Goal: Transaction & Acquisition: Download file/media

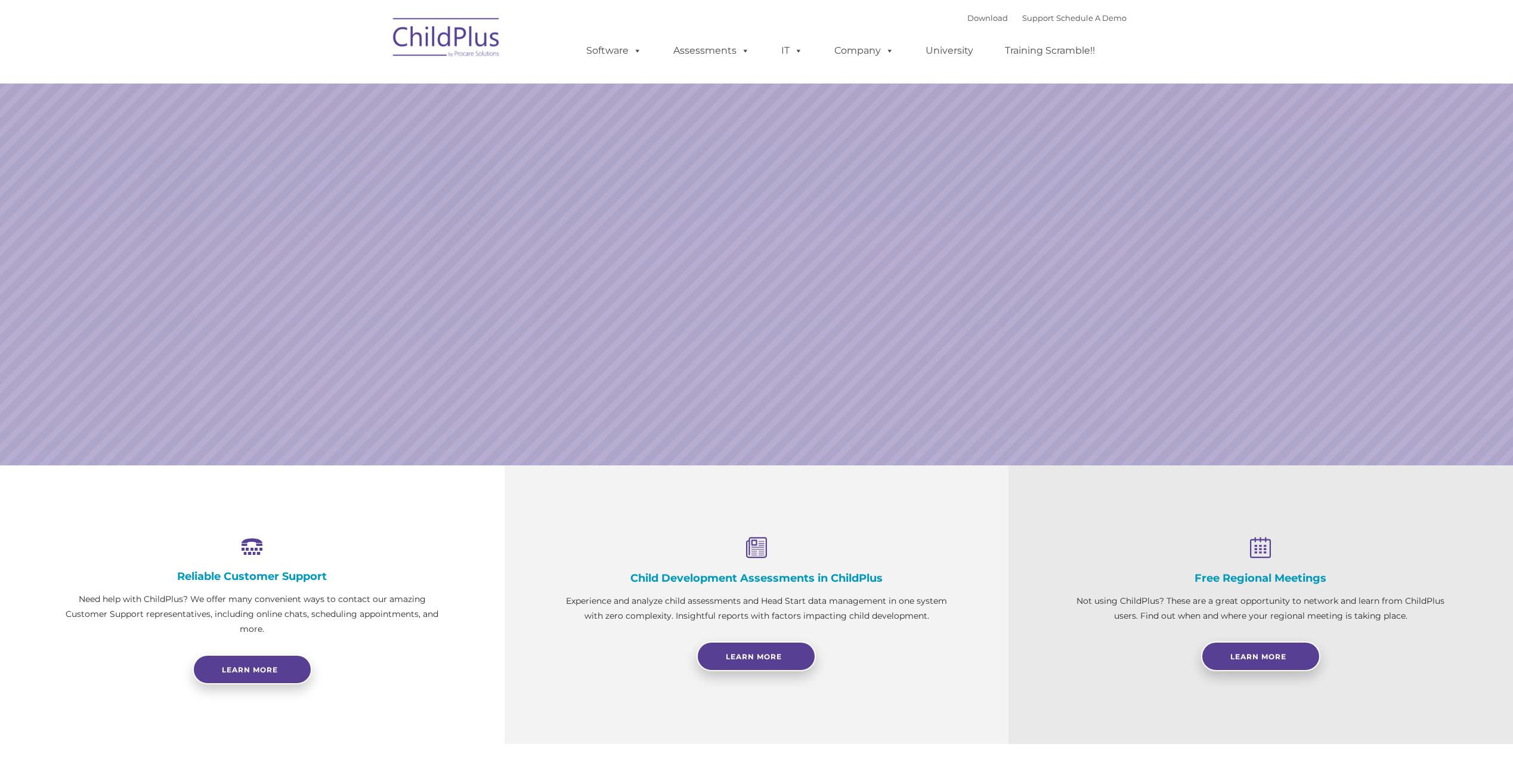
select select "MEDIUM"
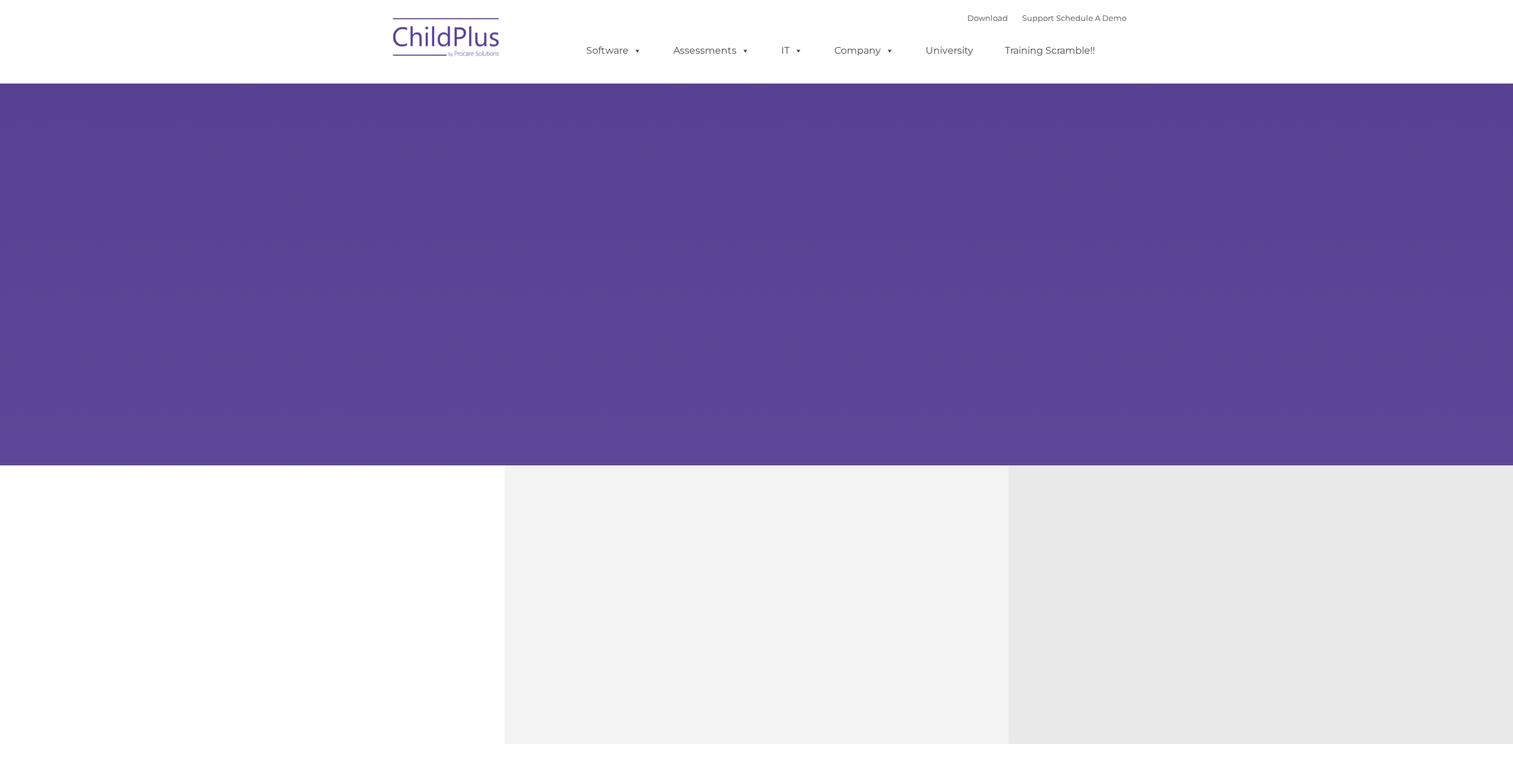
type input ""
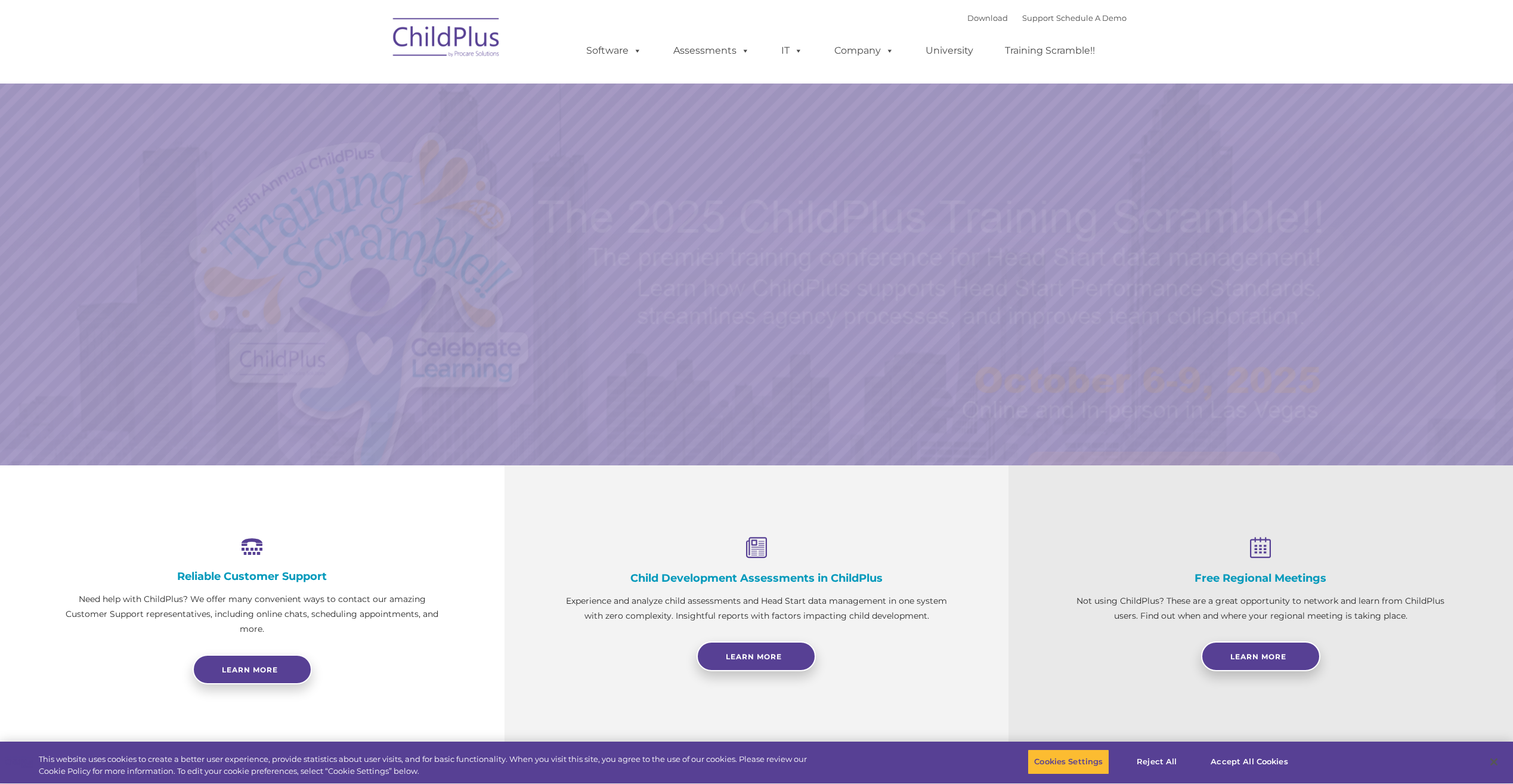
select select "MEDIUM"
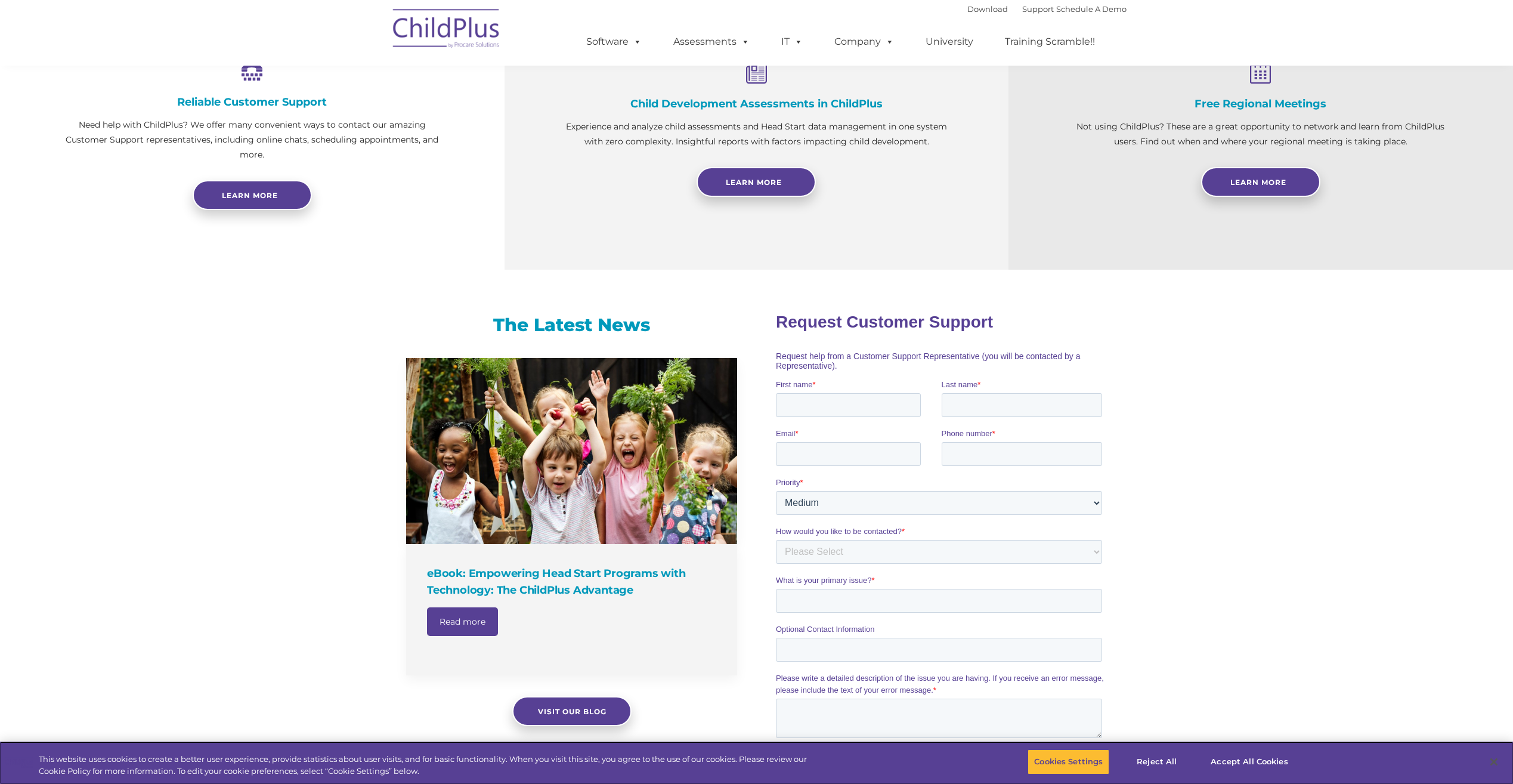
scroll to position [486, 0]
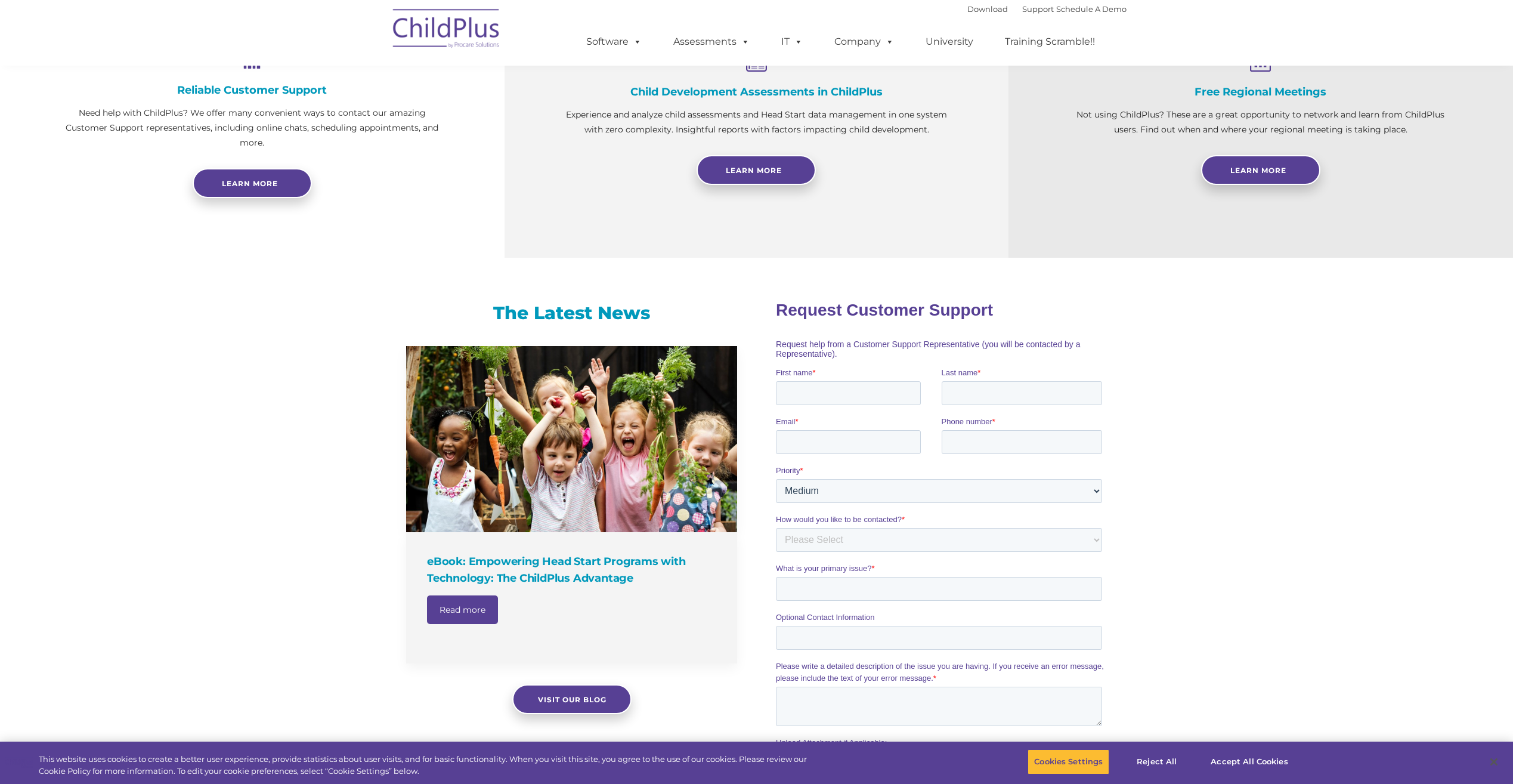
click at [1392, 701] on div "The Latest News eBook: Empowering Head Start Programs with Technology: The Chil…" at bounding box center [756, 584] width 1513 height 617
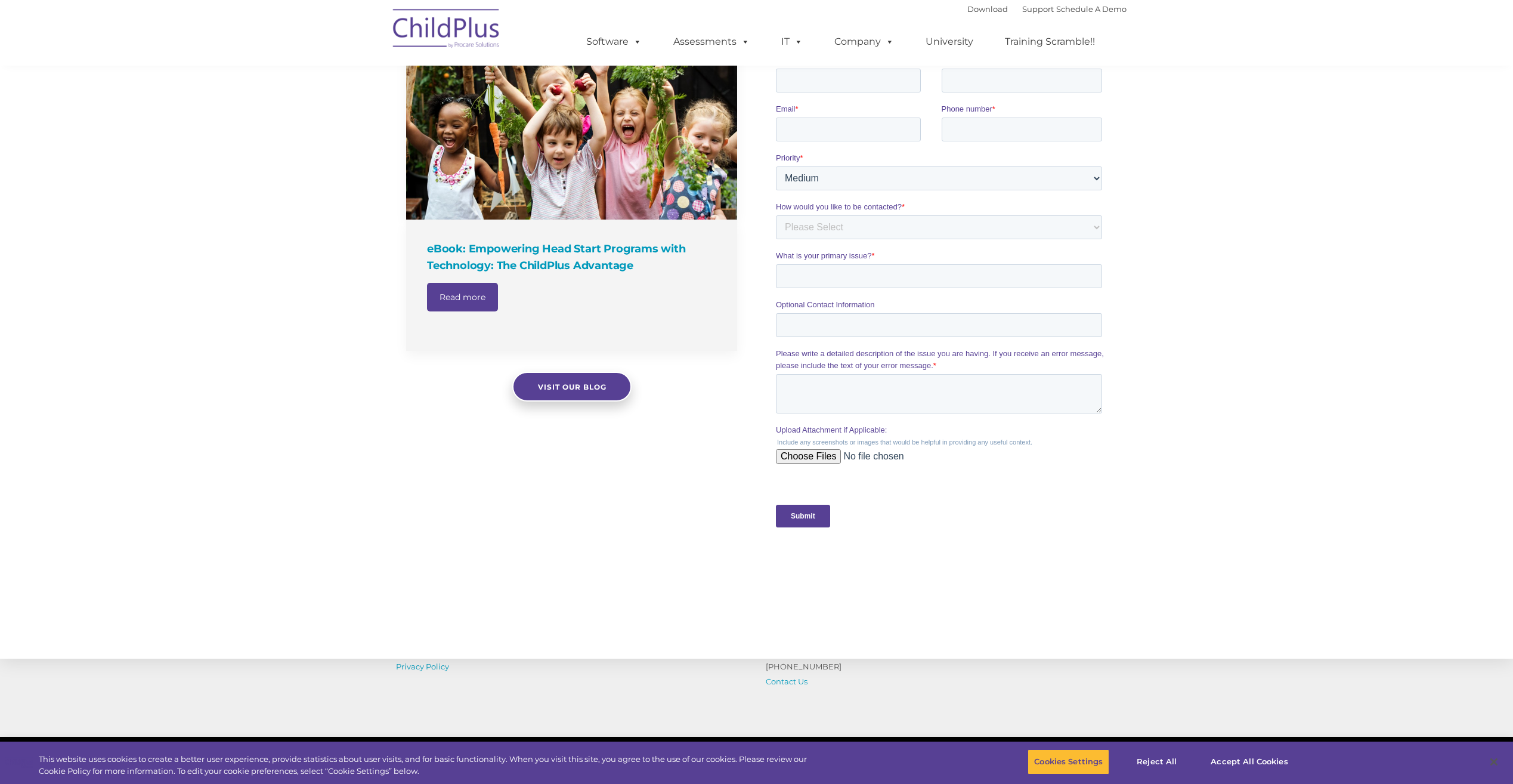
scroll to position [811, 0]
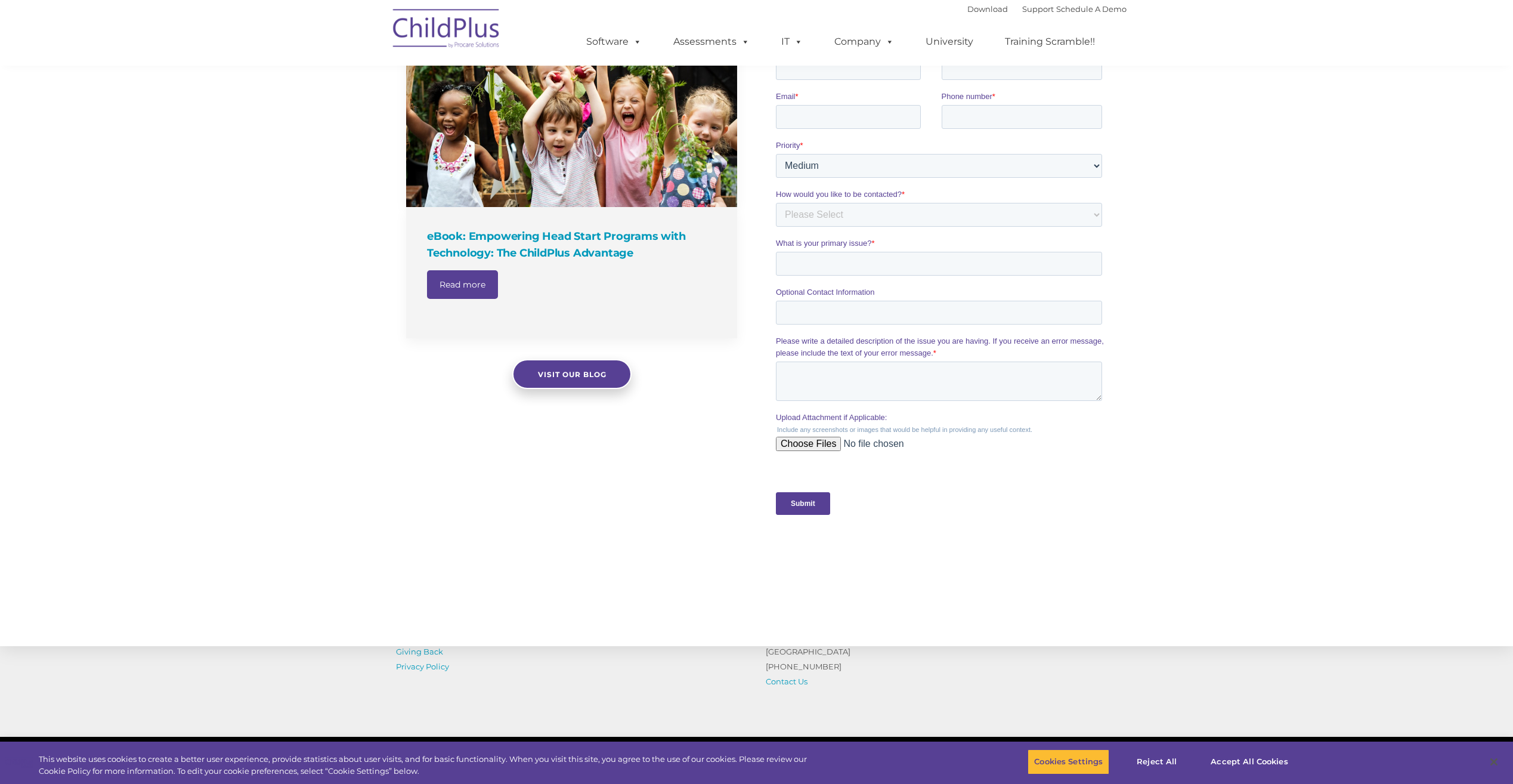
click at [1379, 706] on div "Resources Blog Join Our Team Giving Back Privacy Policy Switch to ChildPlus Get…" at bounding box center [756, 632] width 1513 height 208
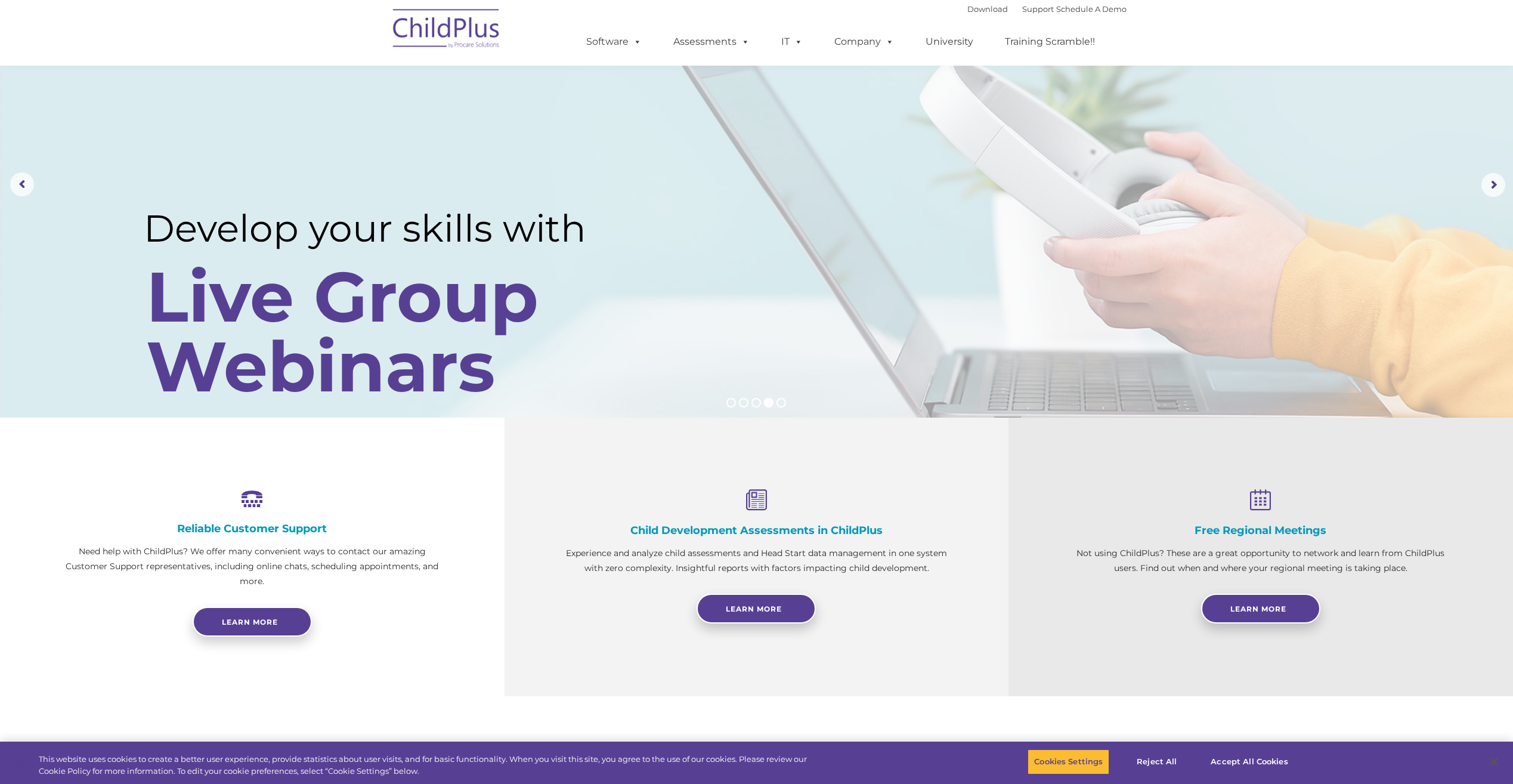
scroll to position [0, 0]
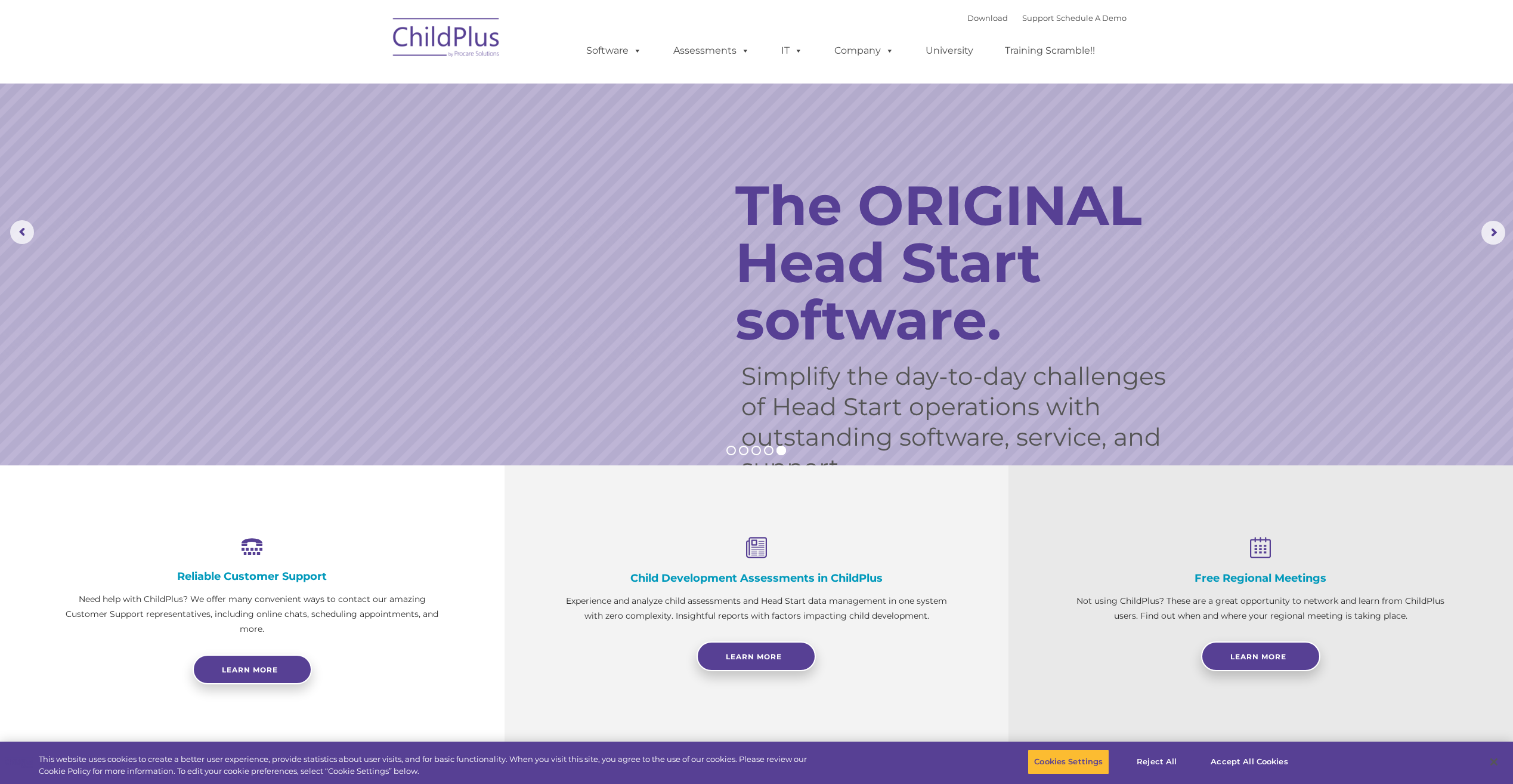
click at [459, 49] on img at bounding box center [447, 39] width 119 height 60
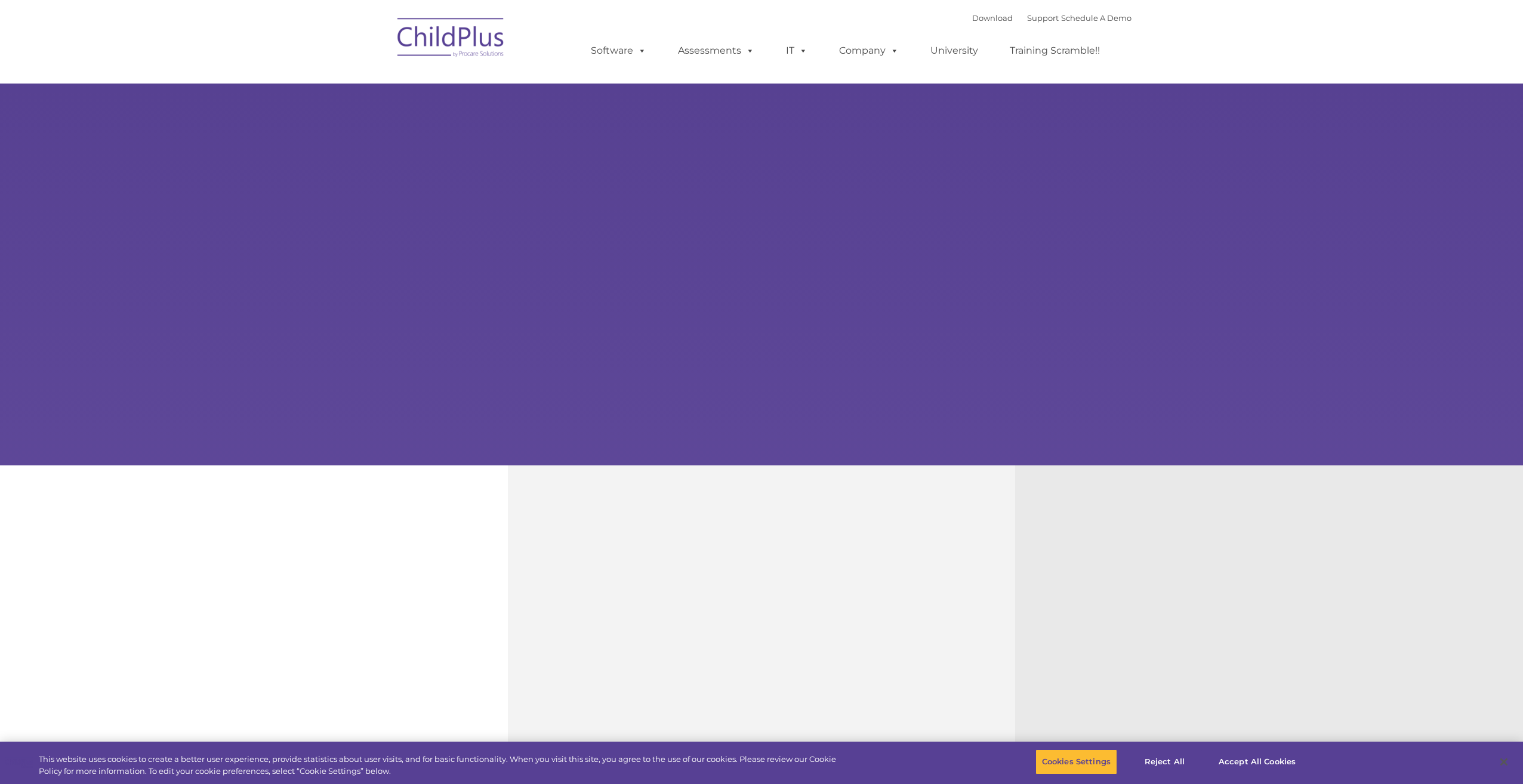
type input ""
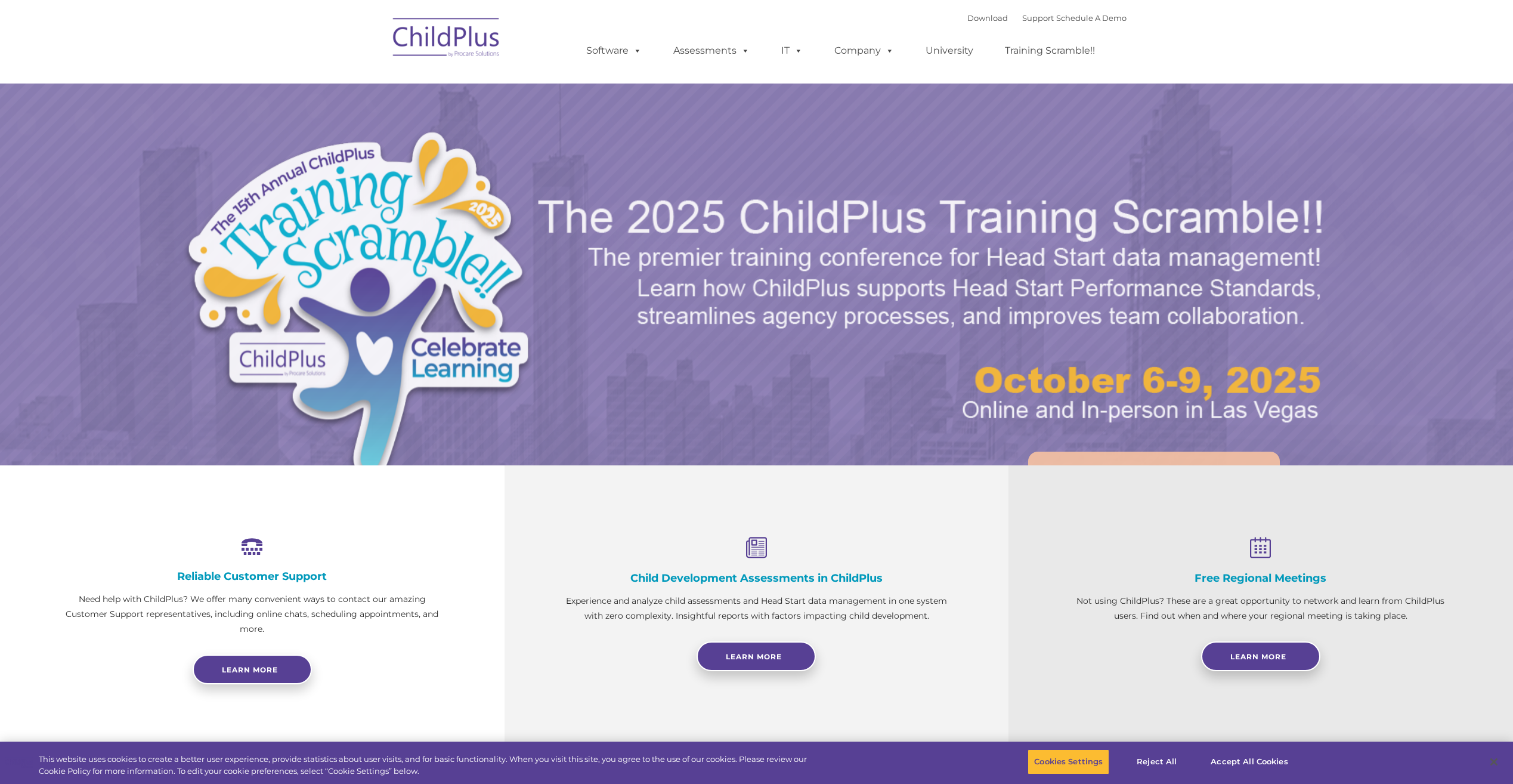
select select "MEDIUM"
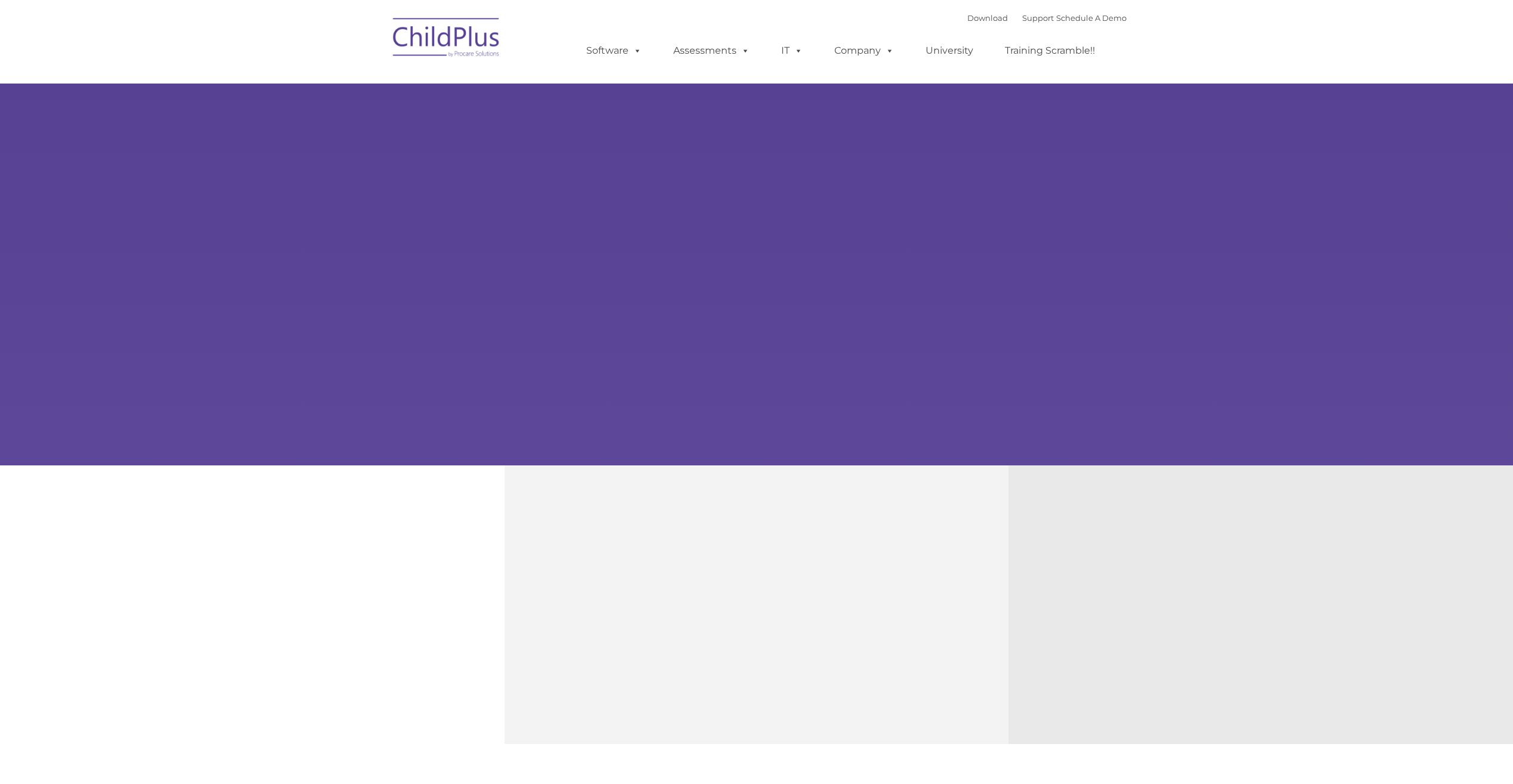
type input ""
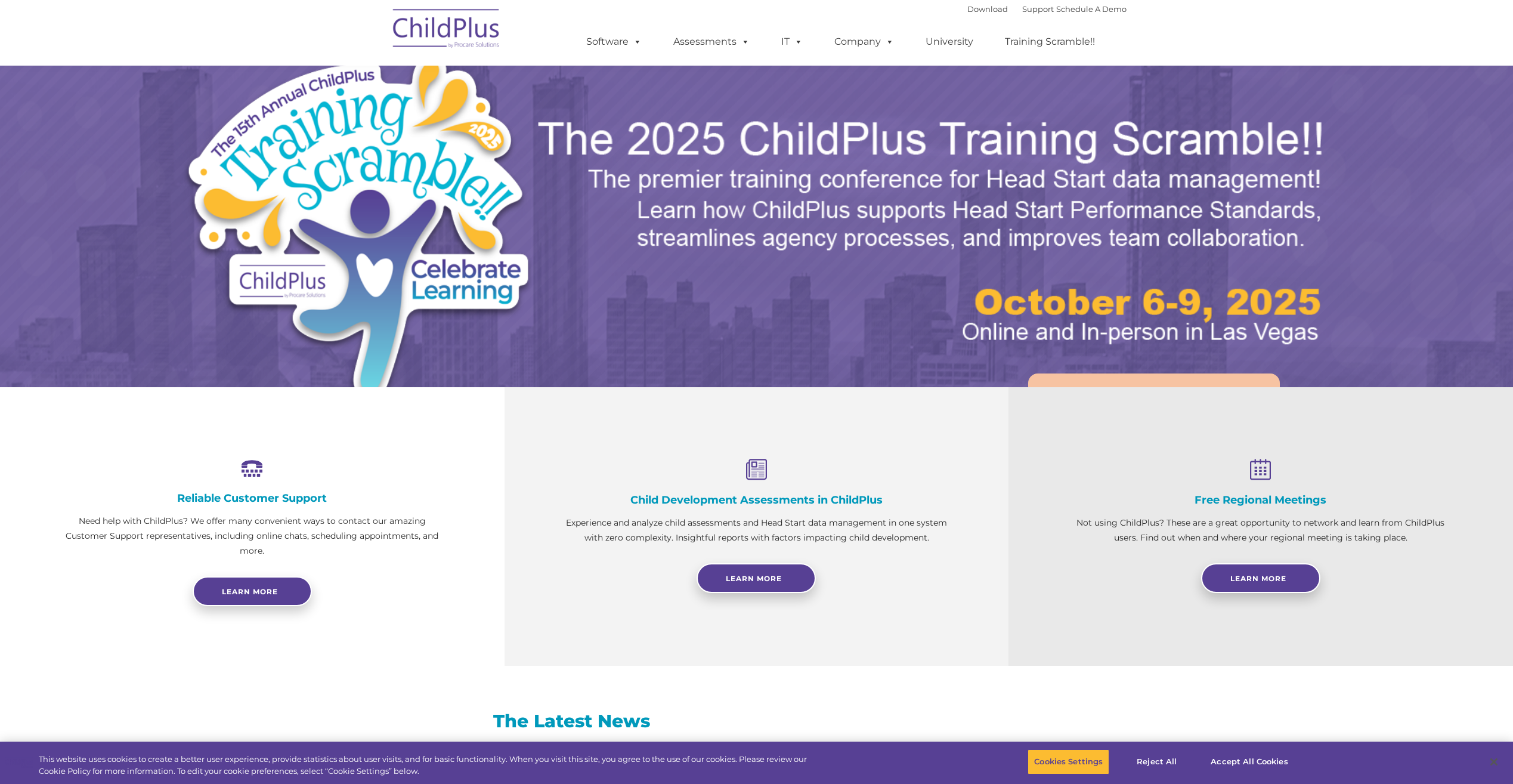
scroll to position [102, 0]
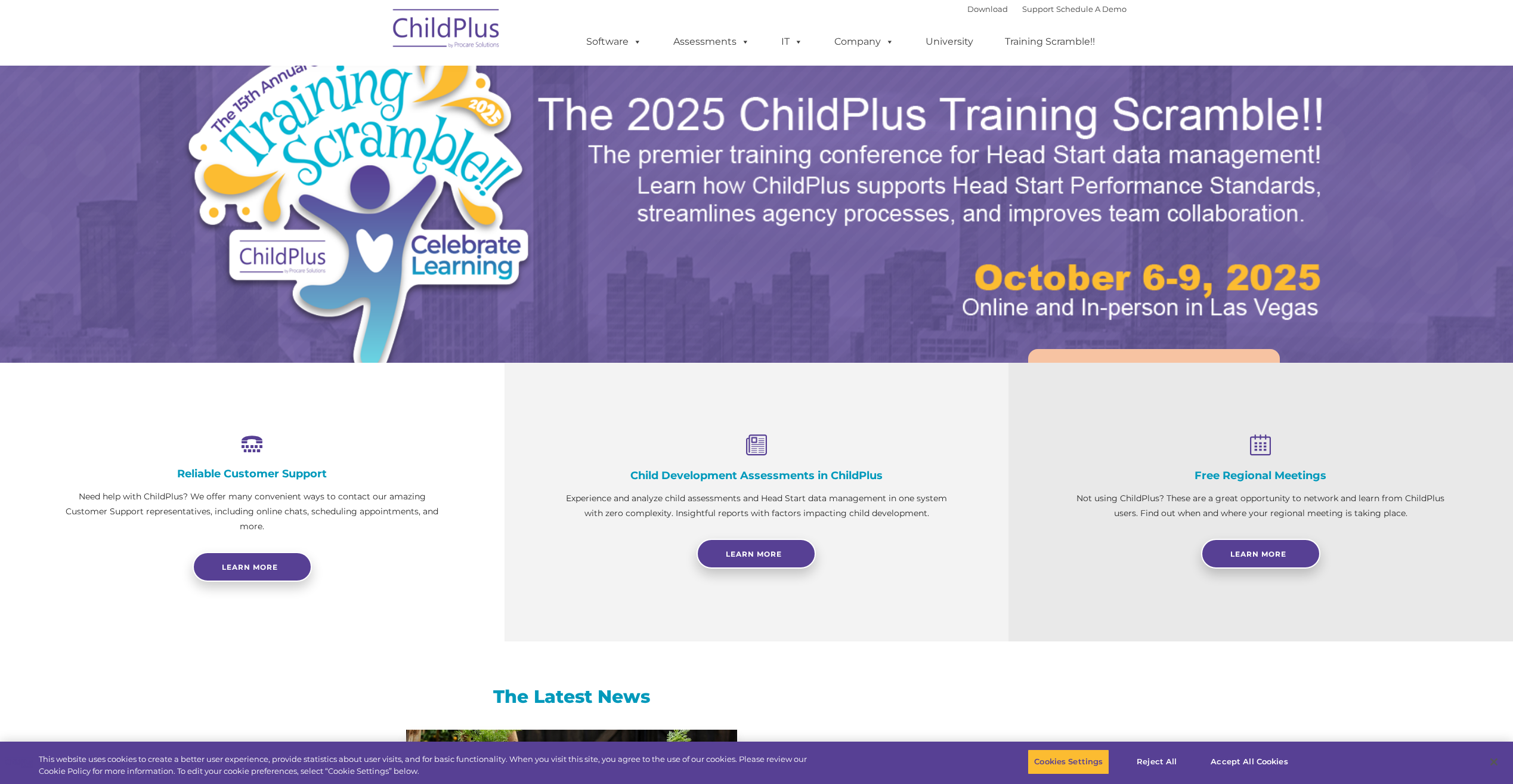
select select "MEDIUM"
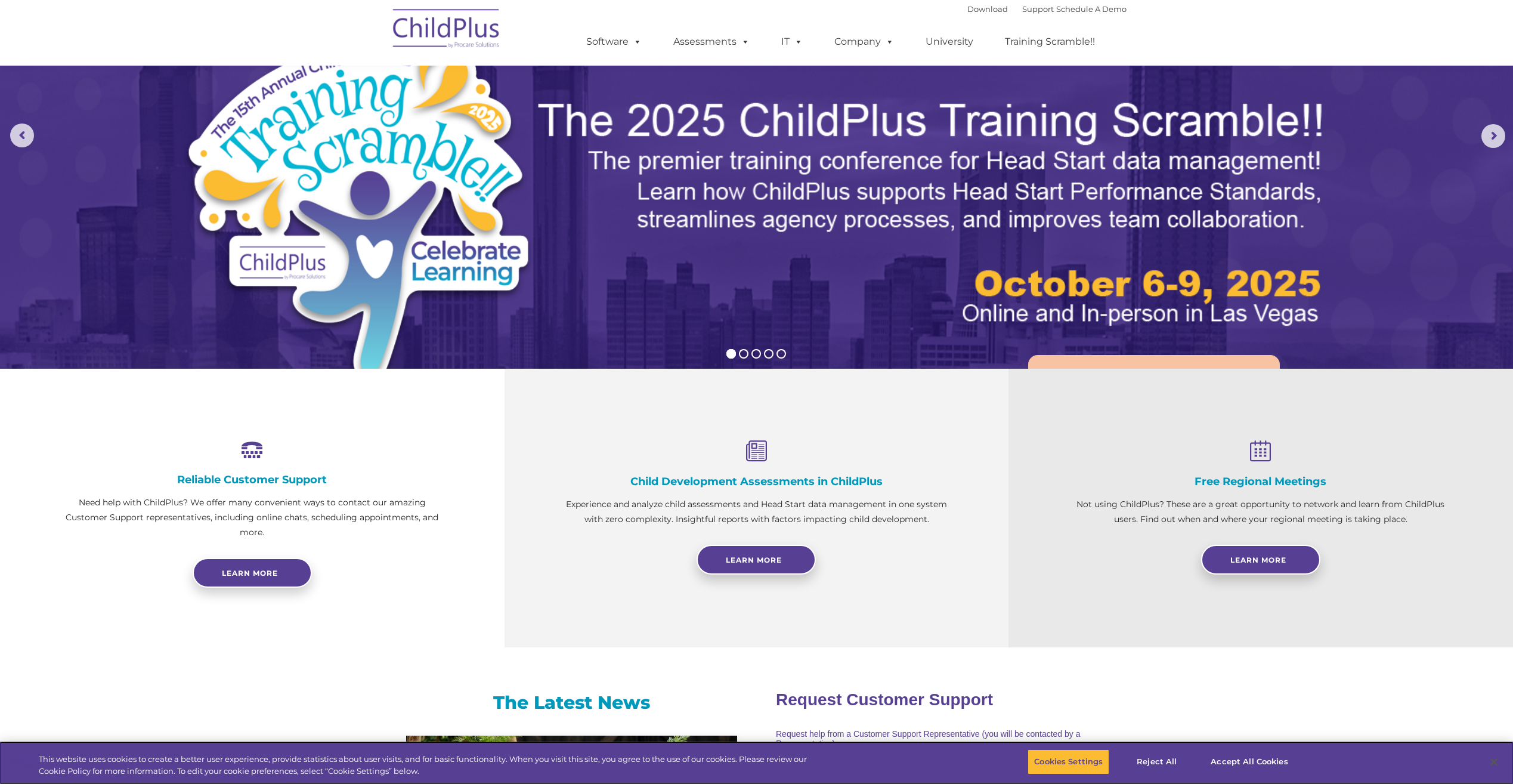
scroll to position [0, 0]
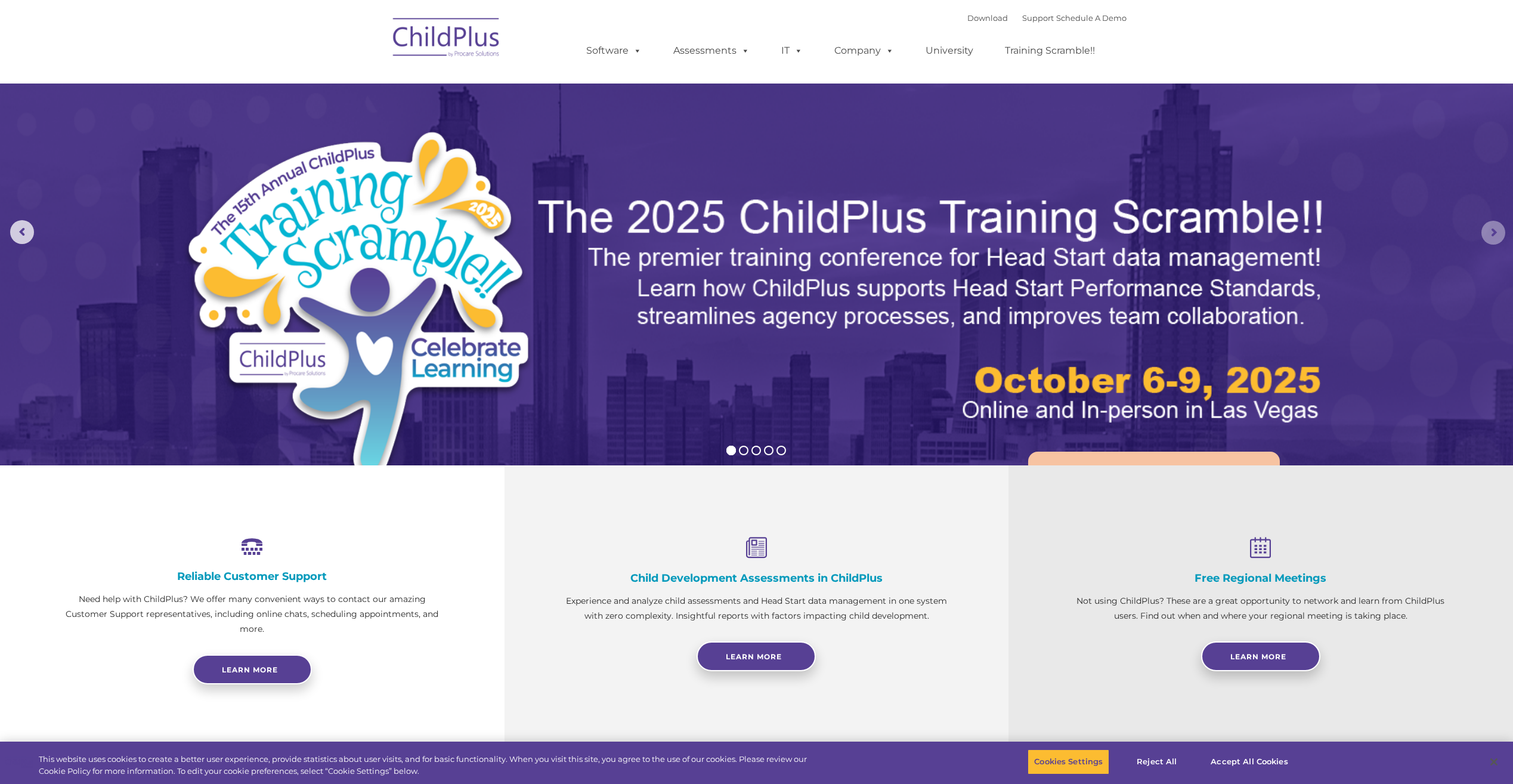
click at [1486, 232] on rs-arrow at bounding box center [1493, 232] width 24 height 24
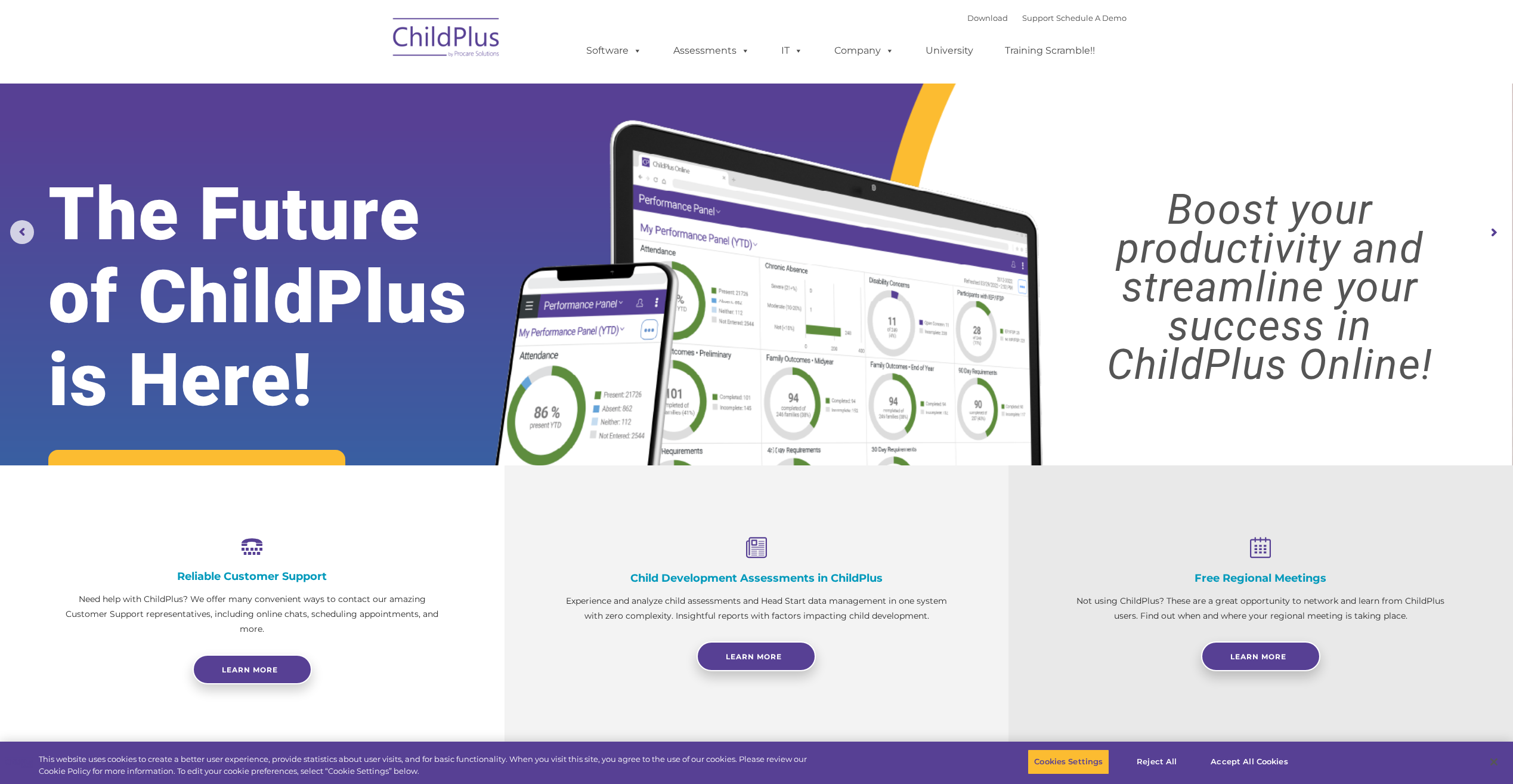
click at [1486, 232] on rs-arrow at bounding box center [1493, 232] width 24 height 24
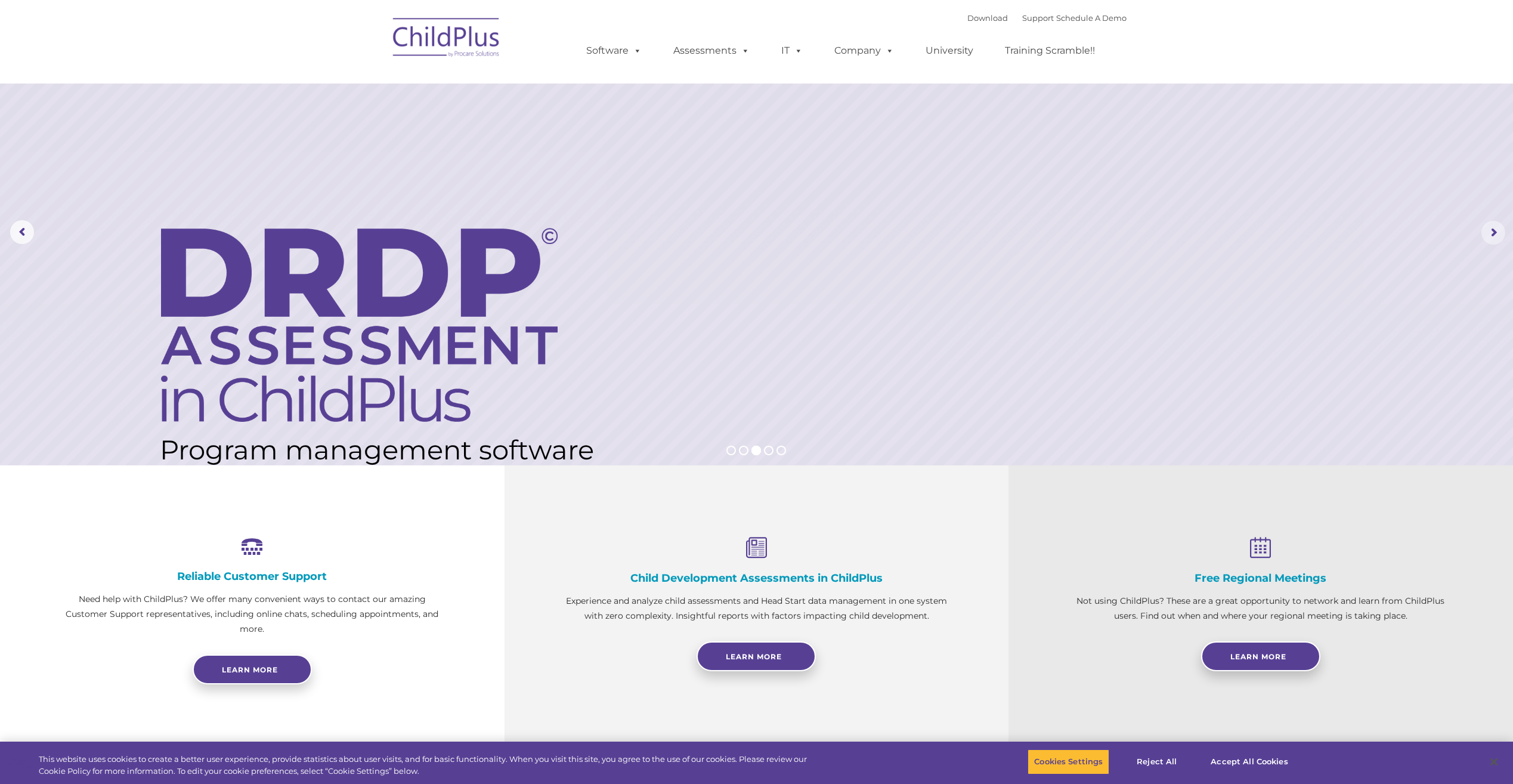
click at [1503, 239] on rs-arrow at bounding box center [1493, 232] width 24 height 24
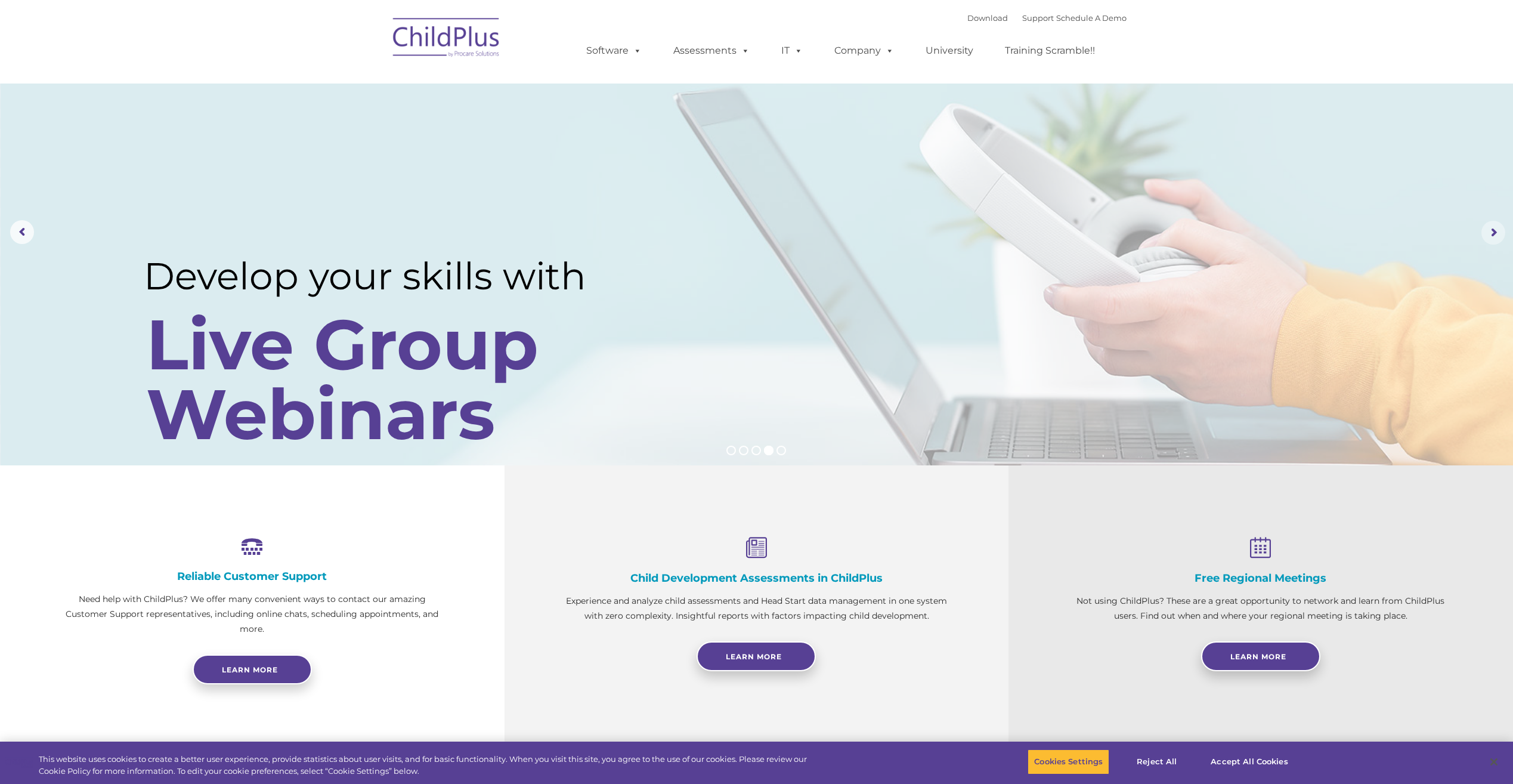
click at [1503, 239] on rs-arrow at bounding box center [1493, 232] width 24 height 24
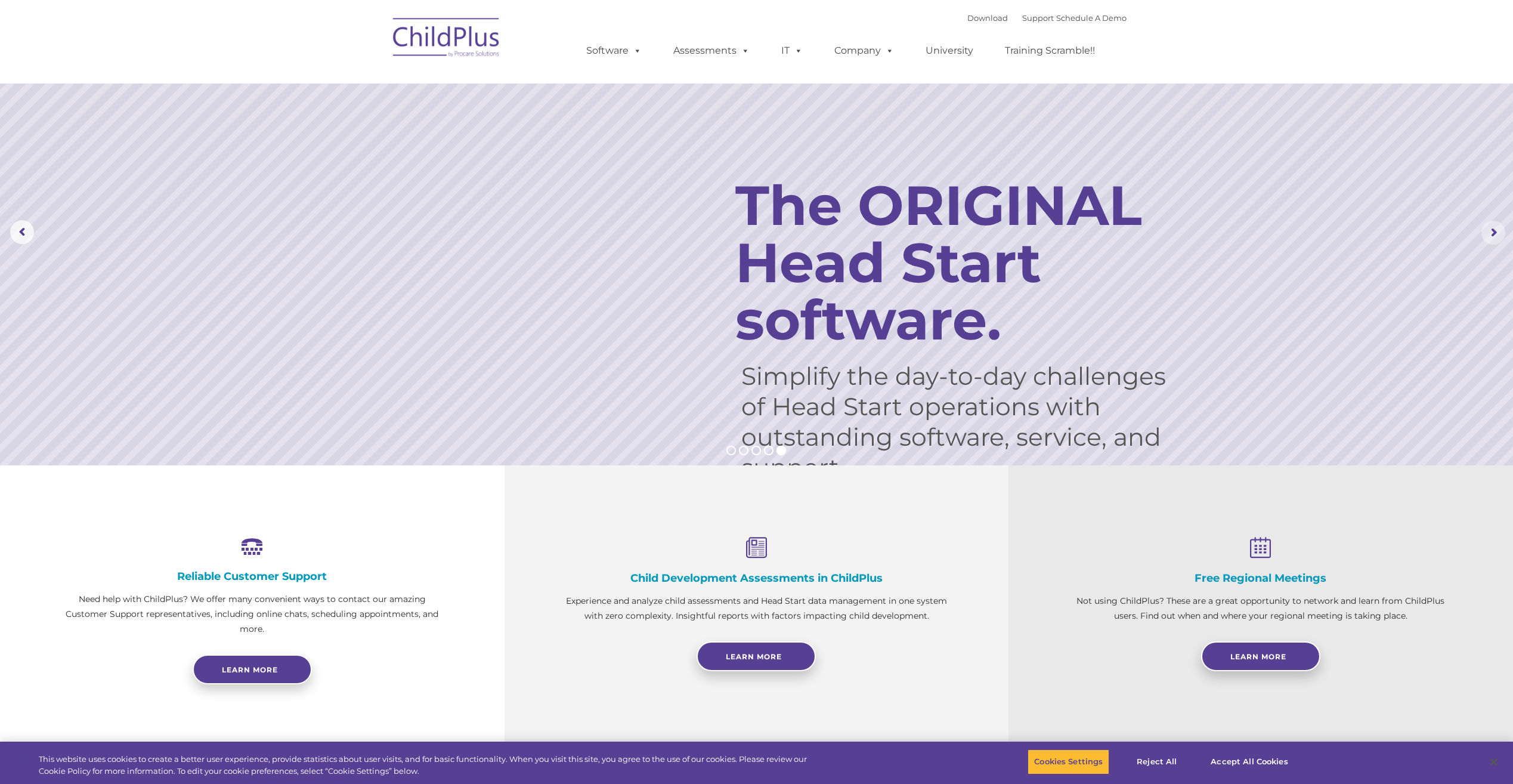
click at [1502, 239] on rs-arrow at bounding box center [1493, 232] width 24 height 24
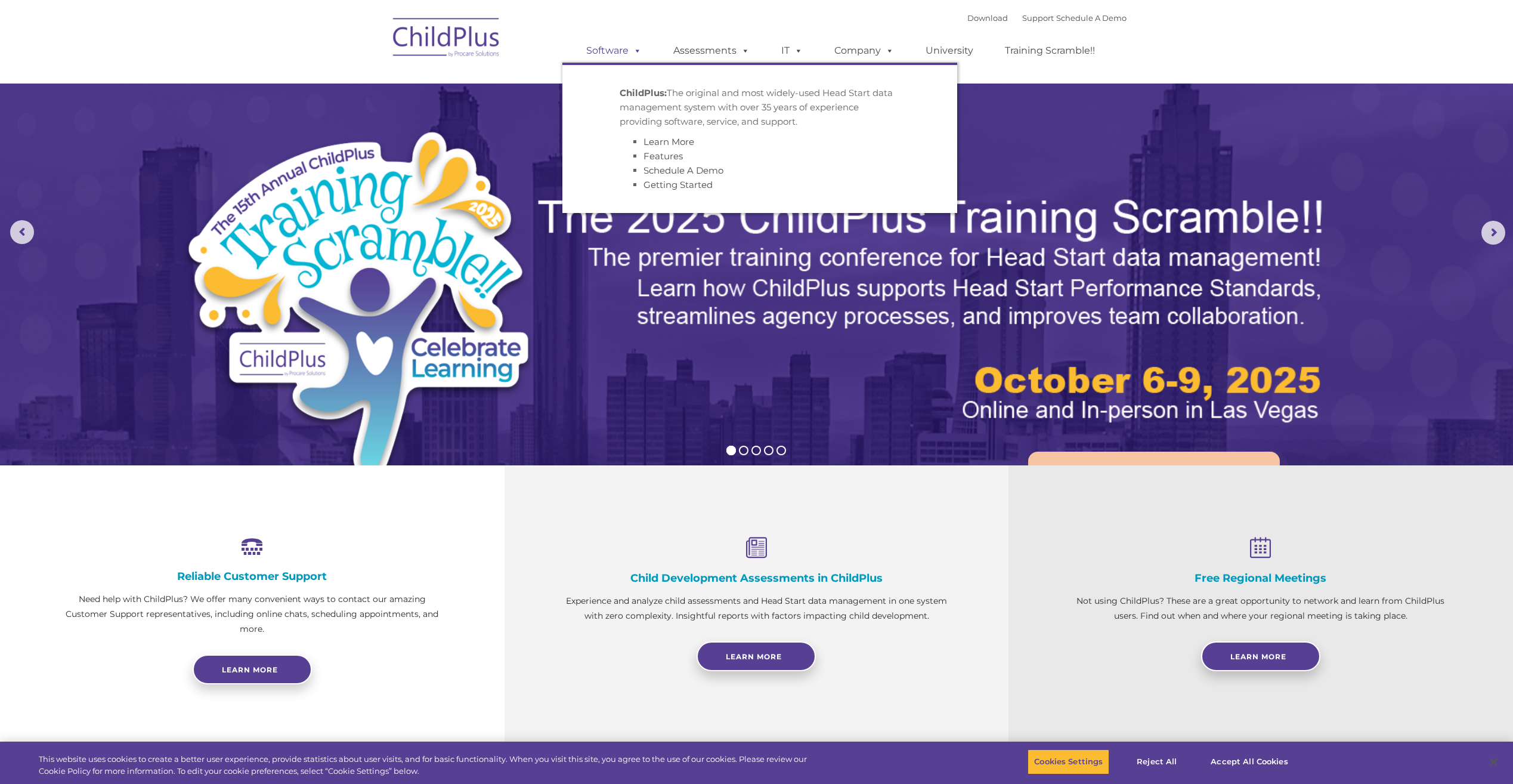
click at [633, 45] on span at bounding box center [635, 50] width 13 height 11
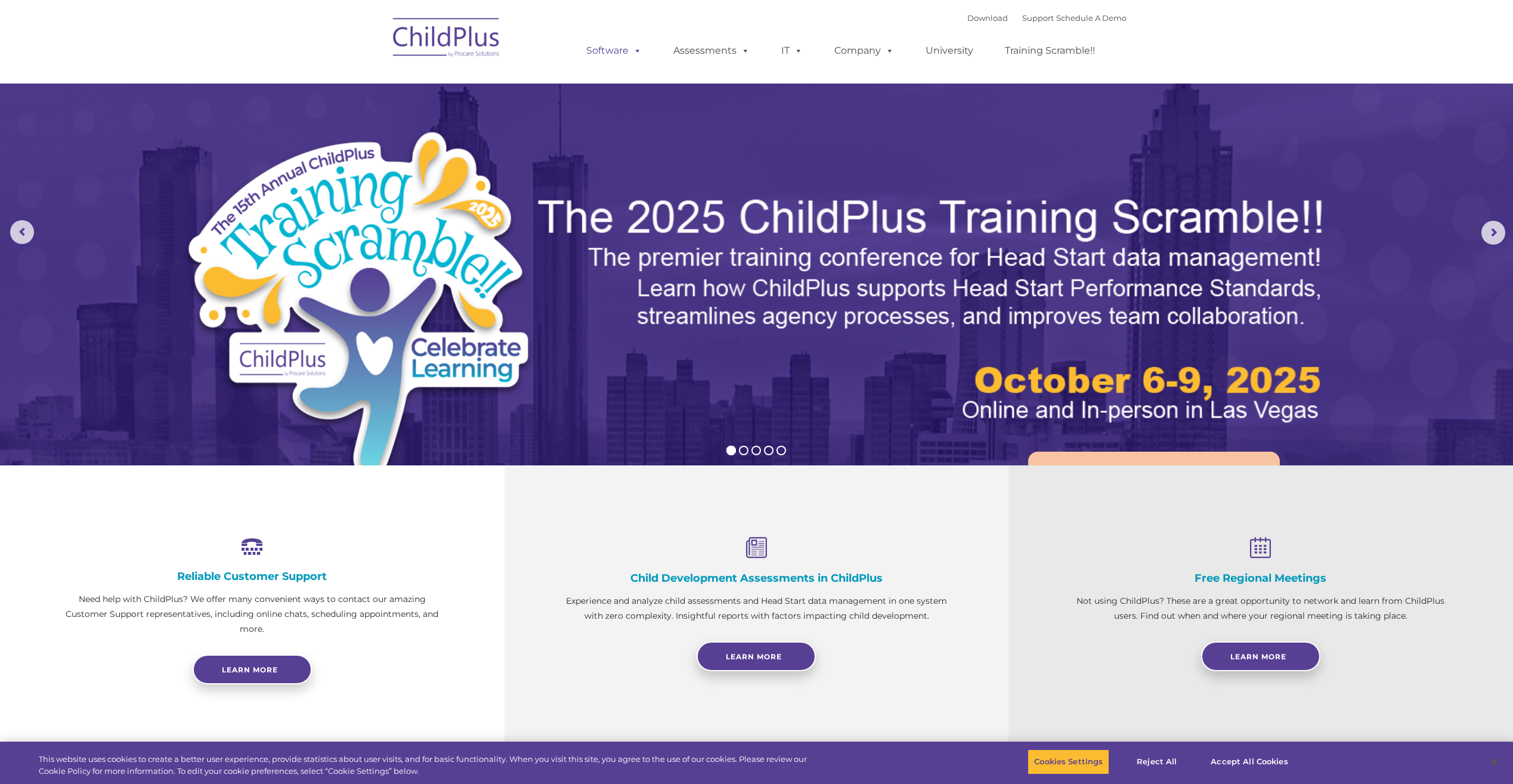
click at [633, 45] on span at bounding box center [635, 50] width 13 height 11
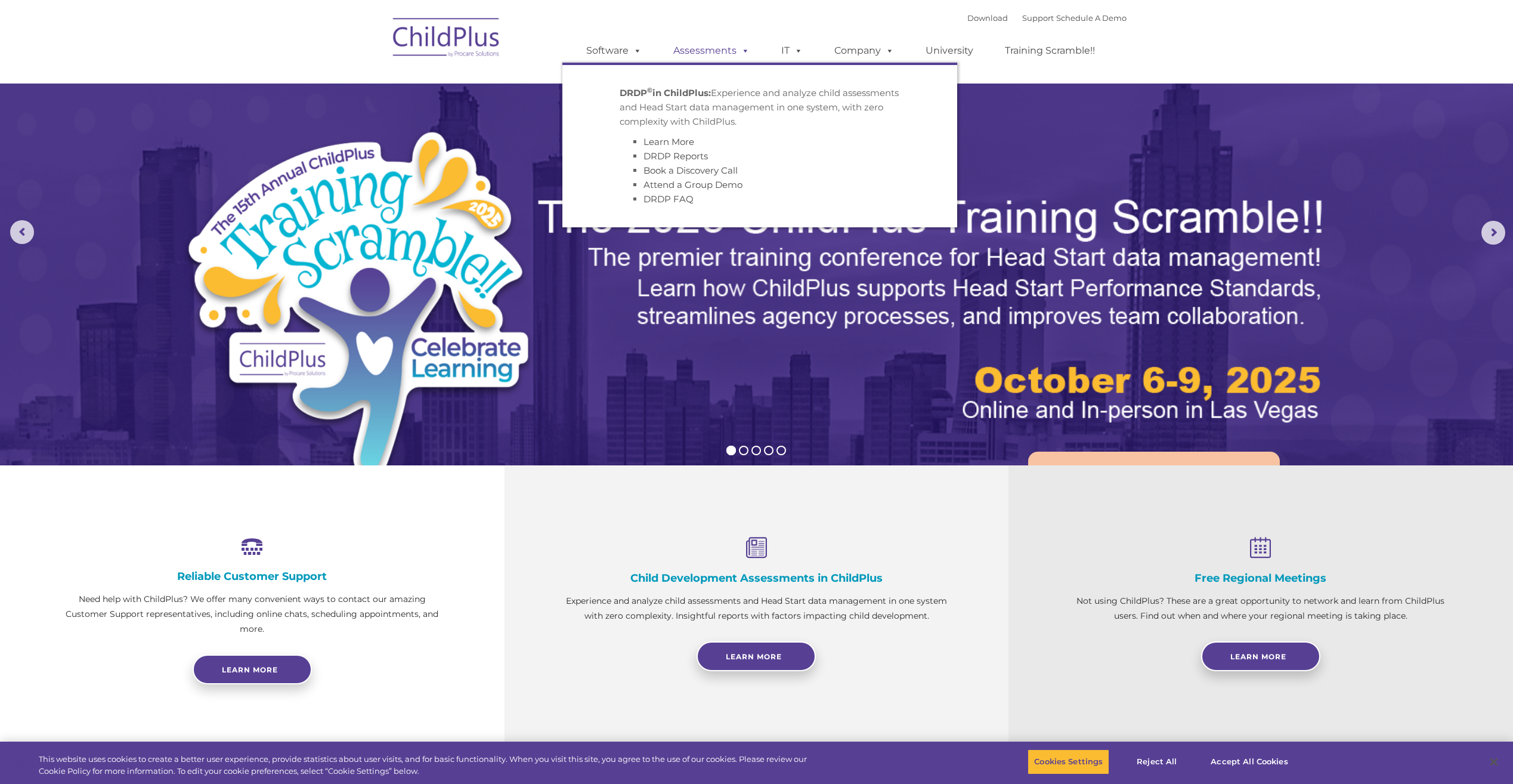
click at [718, 53] on link "Assessments" at bounding box center [712, 50] width 100 height 24
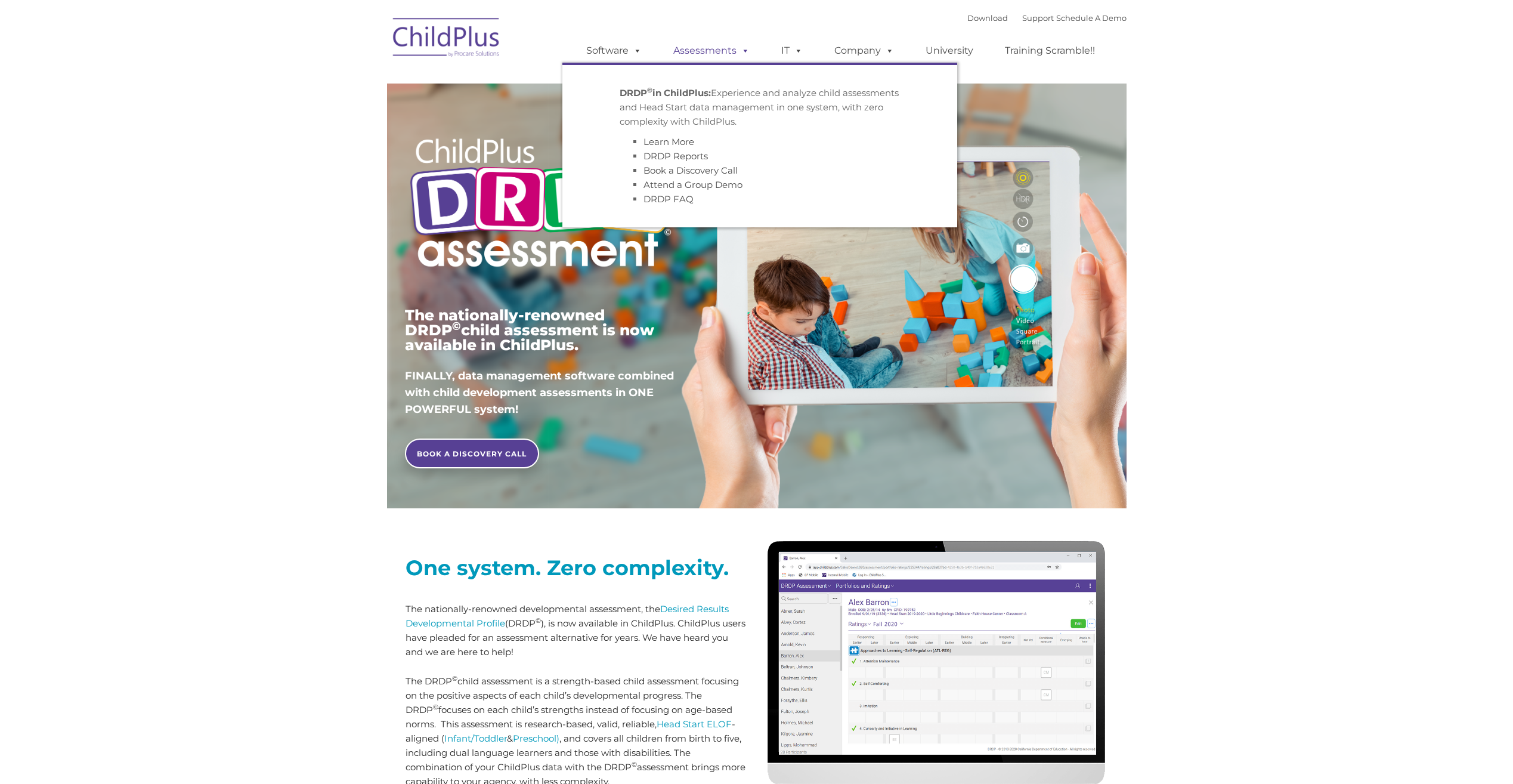
type input ""
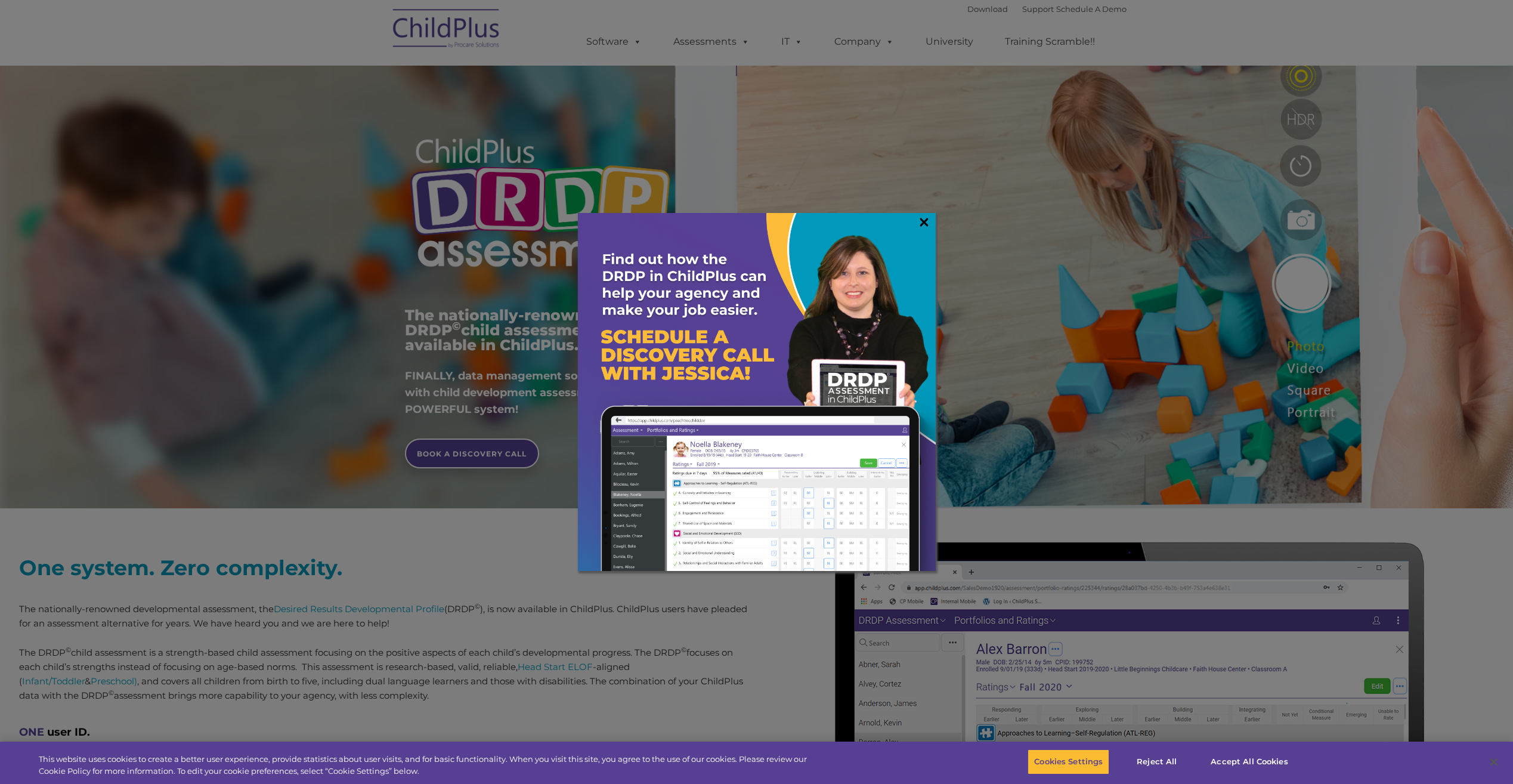
click at [925, 218] on link "×" at bounding box center [924, 222] width 13 height 12
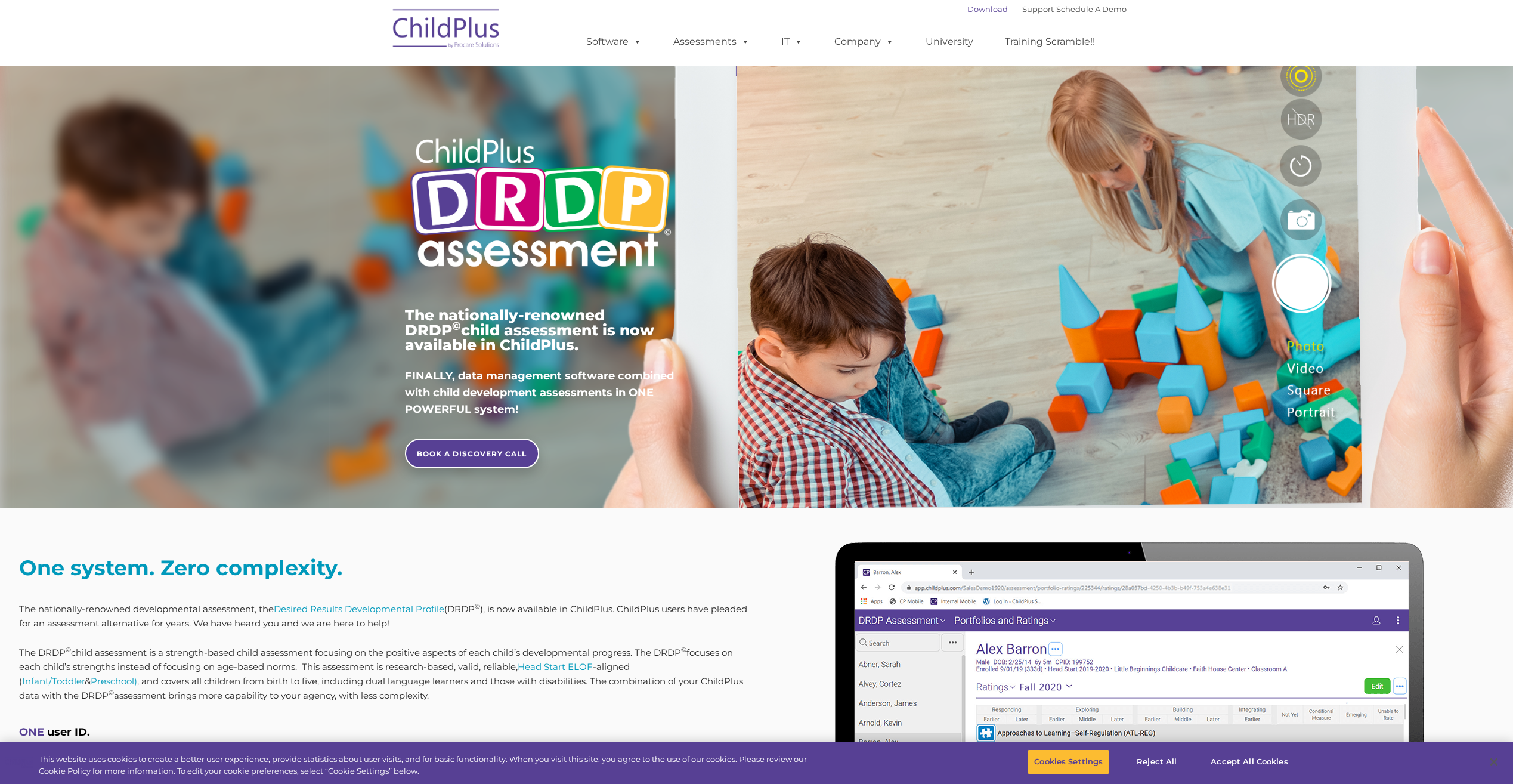
click at [989, 8] on link "Download" at bounding box center [987, 9] width 41 height 9
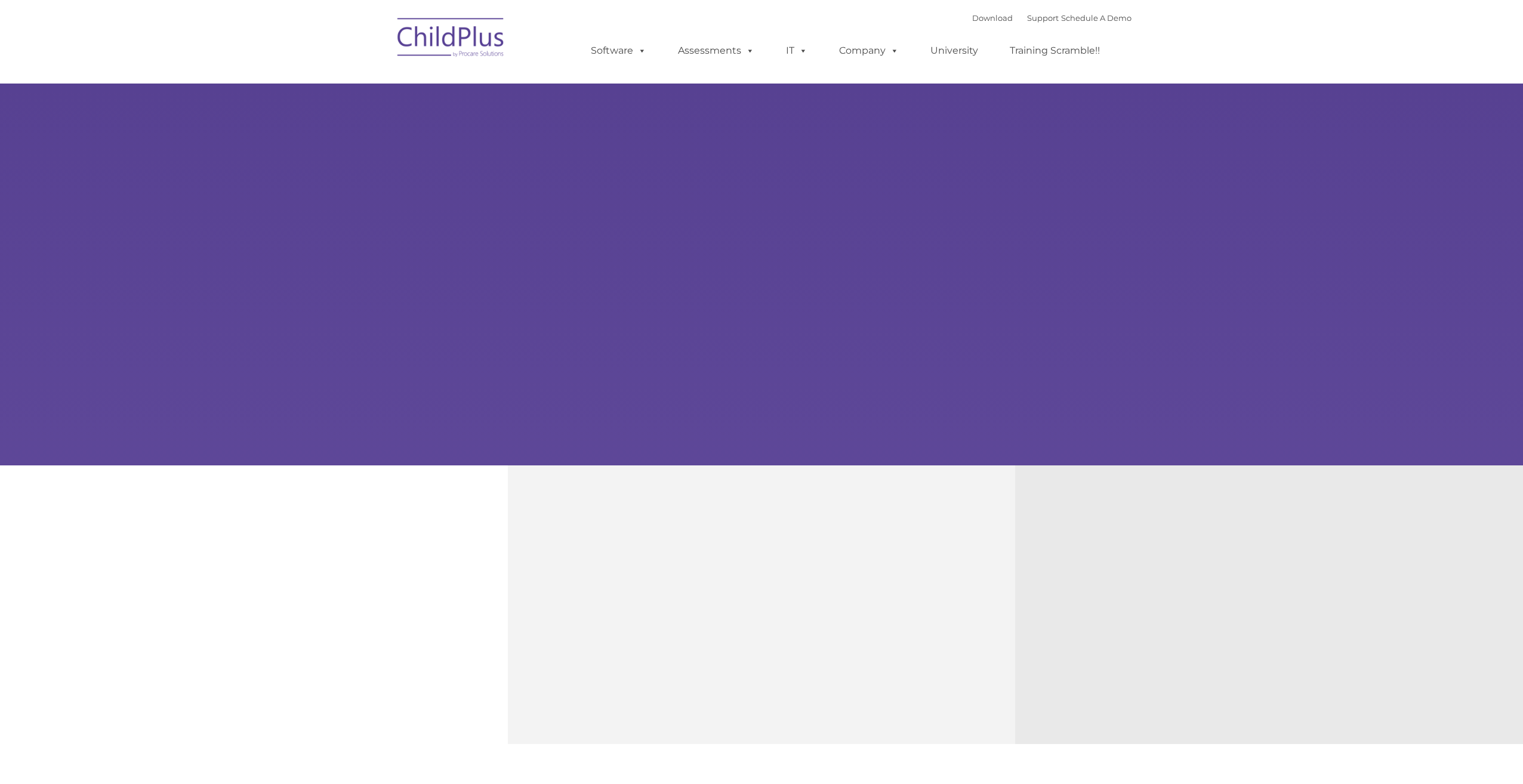
type input ""
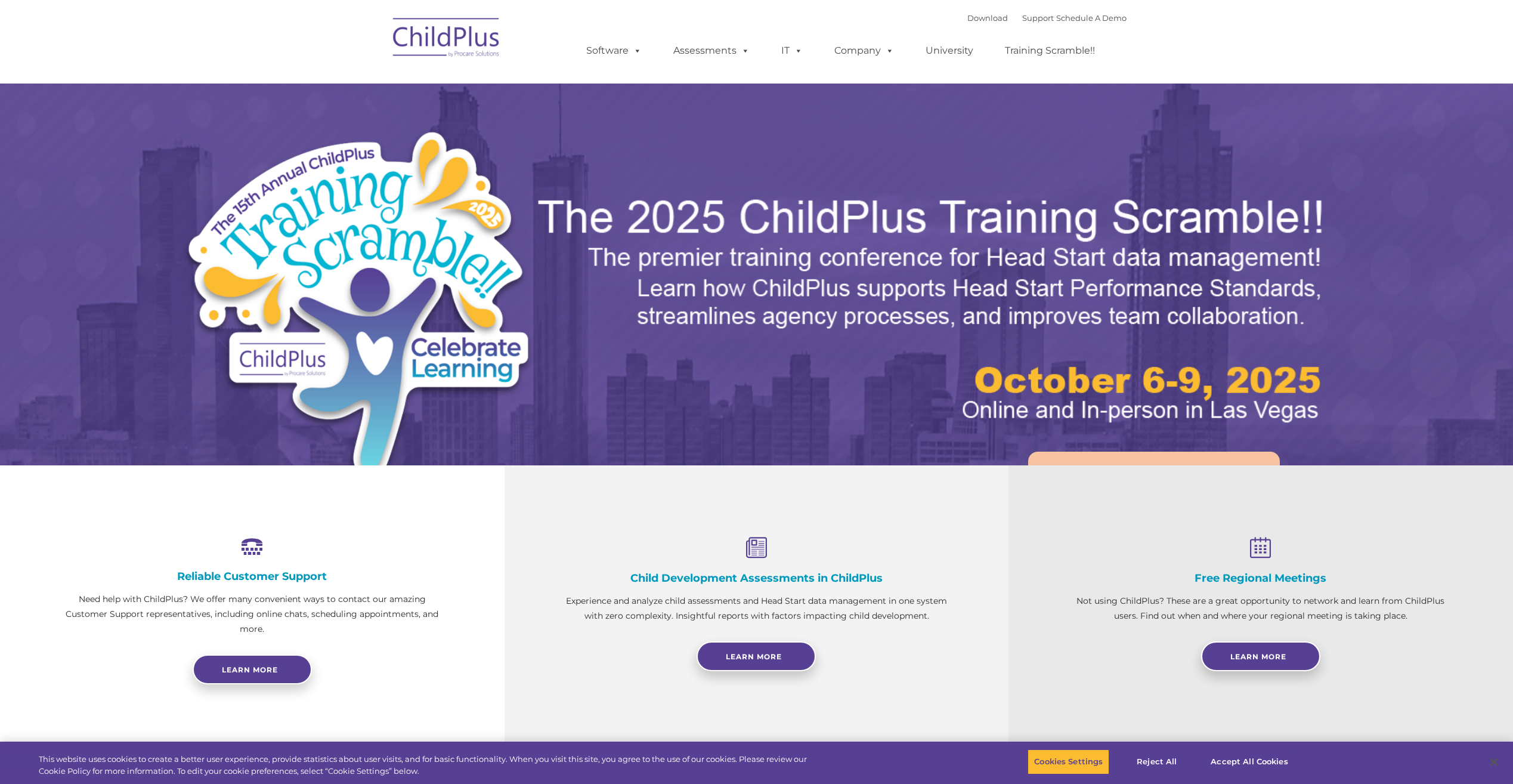
select select "MEDIUM"
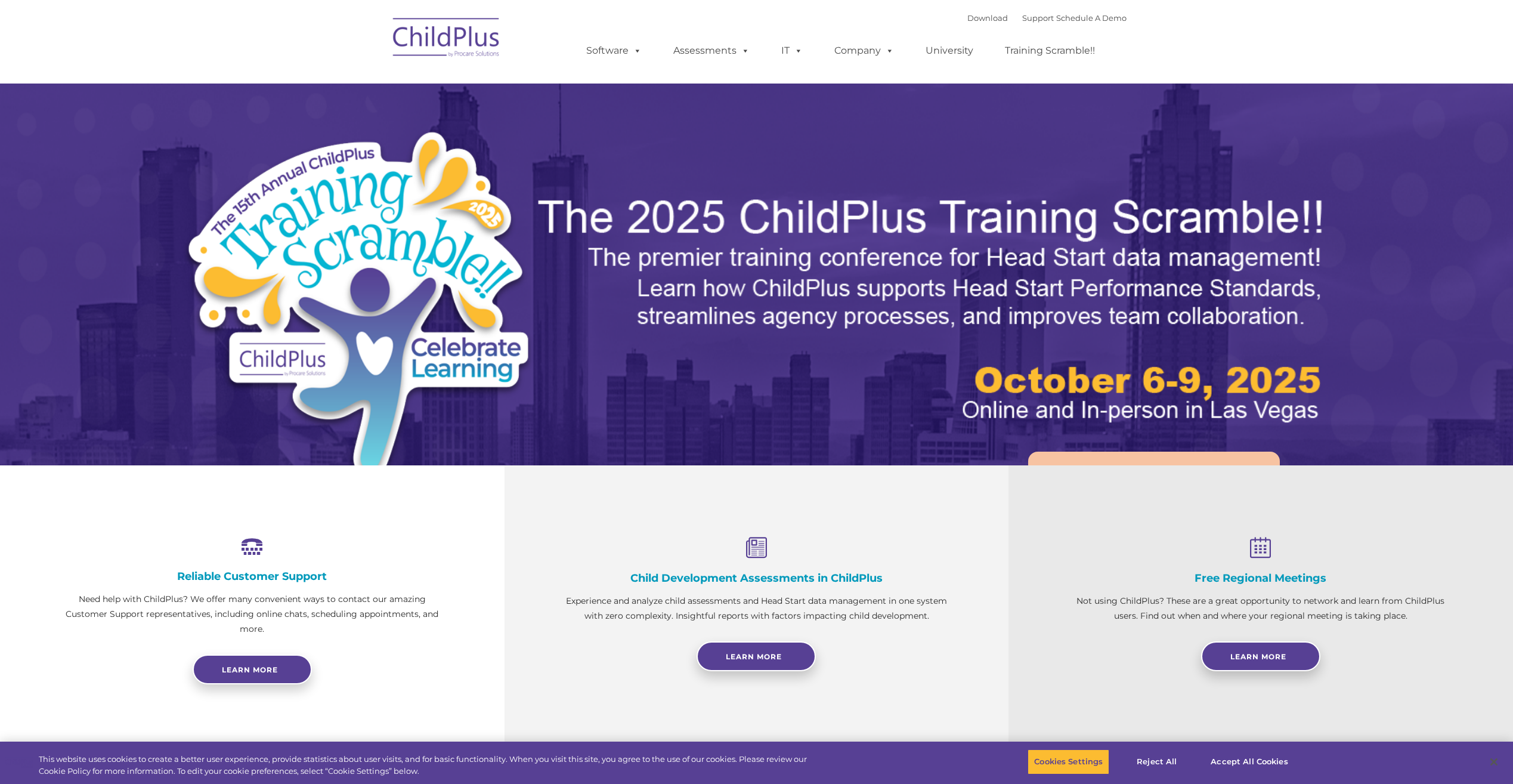
click at [967, 9] on div "Download Support | Schedule A Demo " at bounding box center [1047, 17] width 159 height 18
click at [968, 18] on link "Download" at bounding box center [987, 18] width 41 height 9
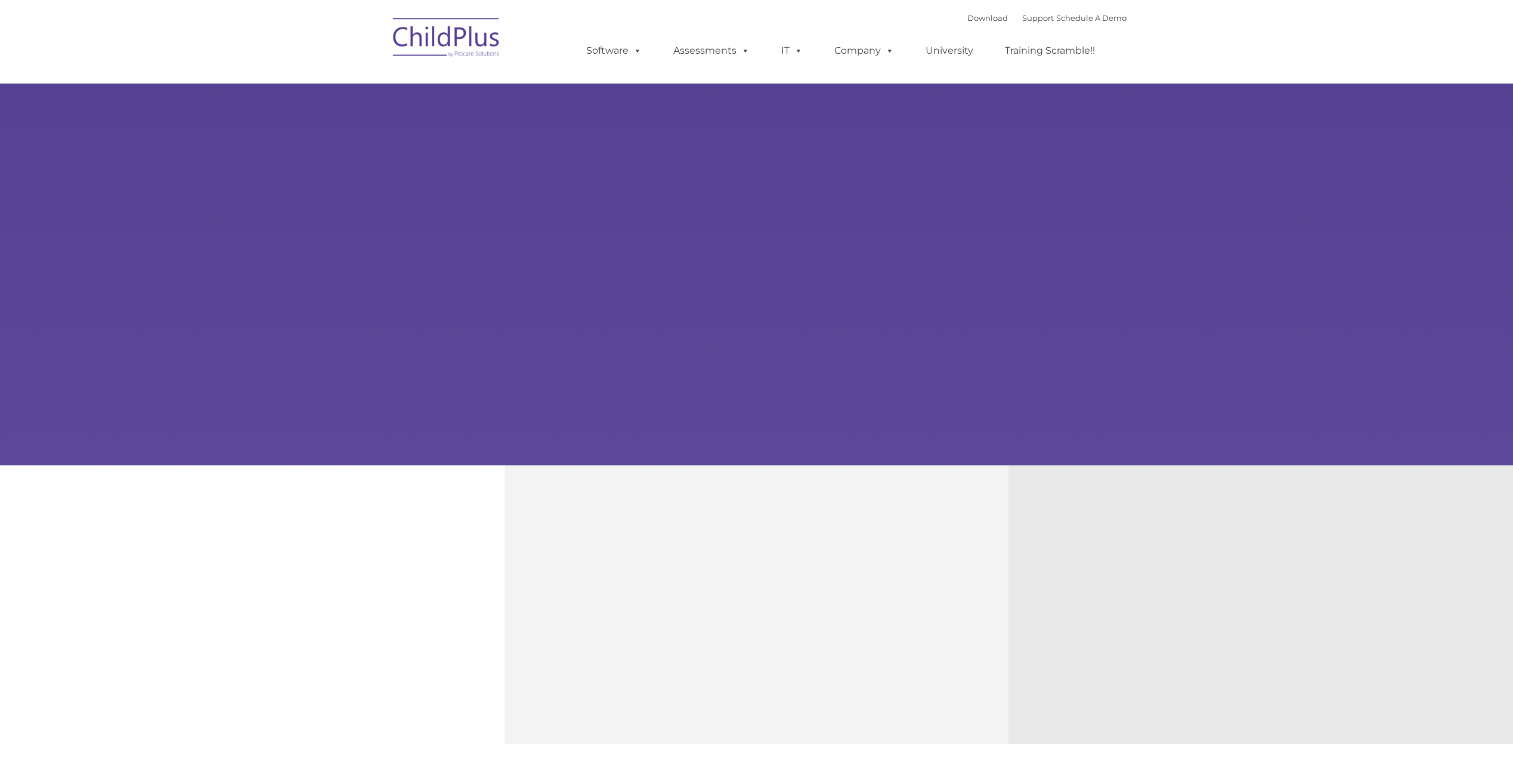
type input ""
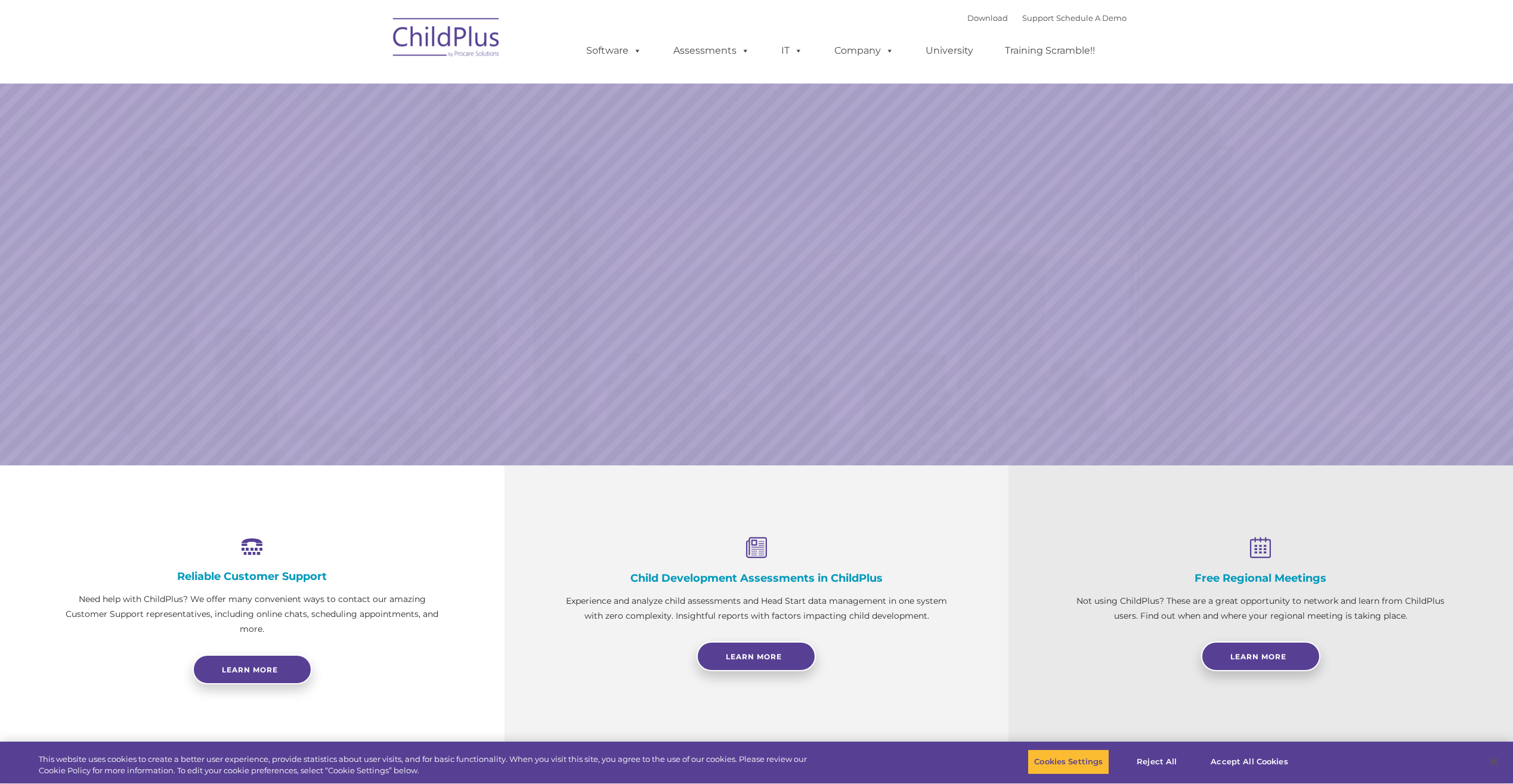
select select "MEDIUM"
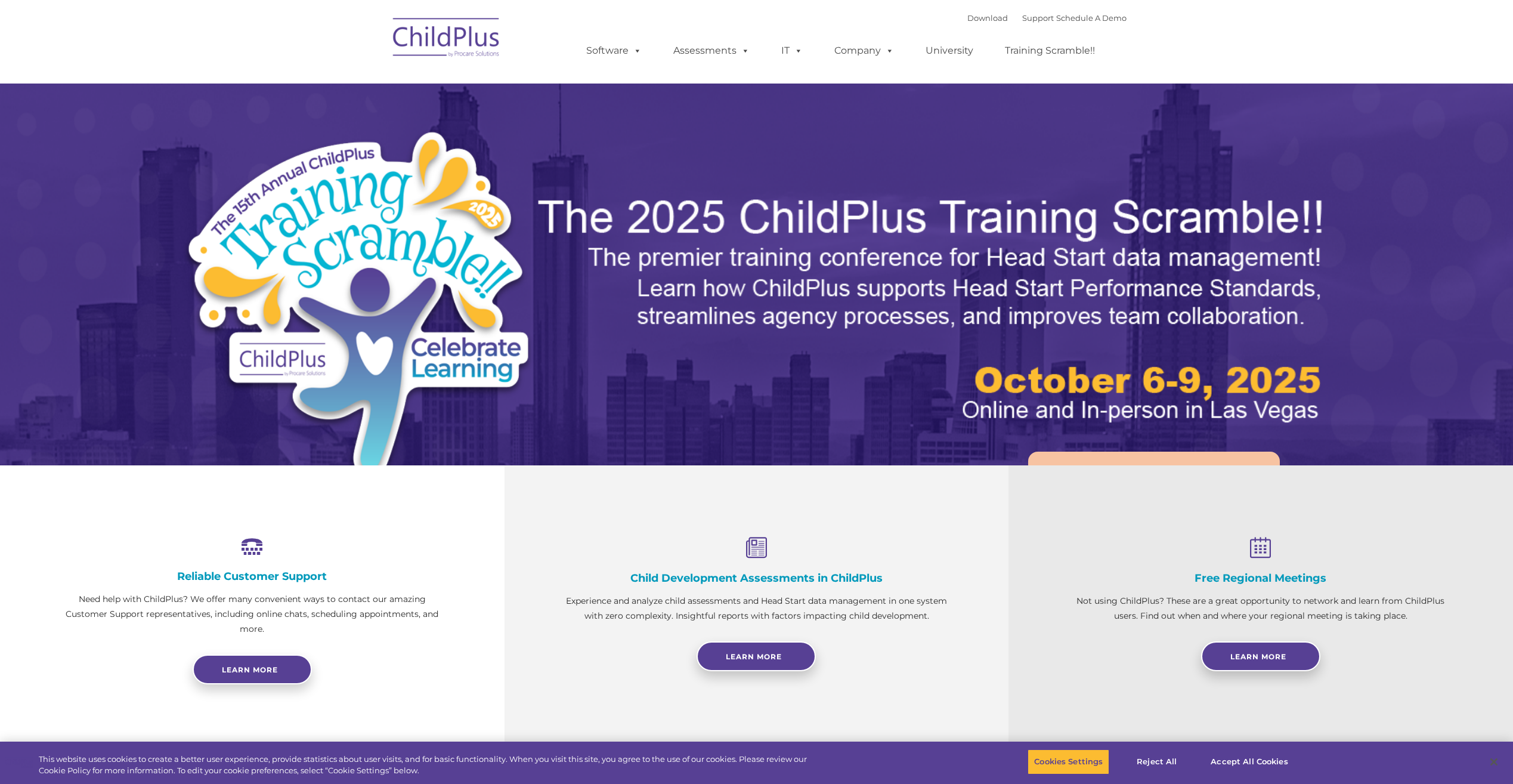
click at [939, 16] on div "Download Support | Schedule A Demo  MENU MENU Software ChildPlus: The original…" at bounding box center [844, 41] width 564 height 65
click at [967, 17] on link "Download" at bounding box center [987, 18] width 41 height 9
